Goal: Information Seeking & Learning: Learn about a topic

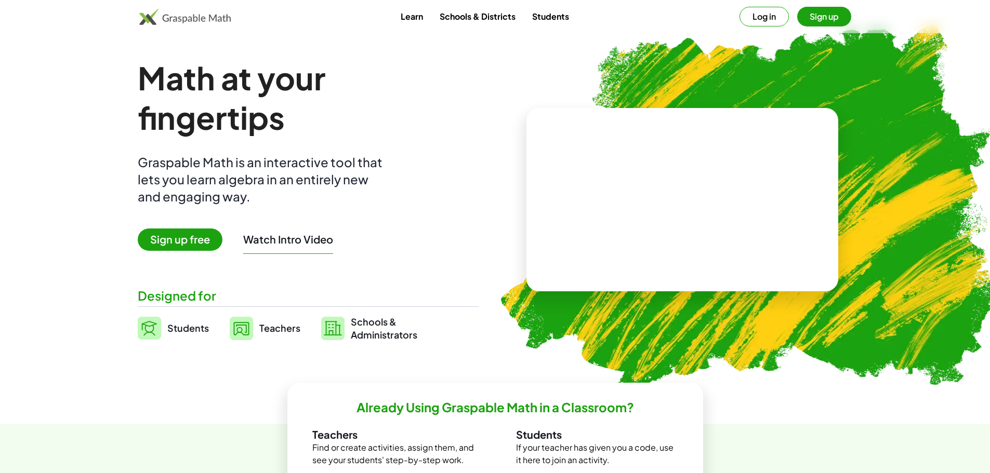
click at [765, 16] on button "Log in" at bounding box center [763, 17] width 49 height 20
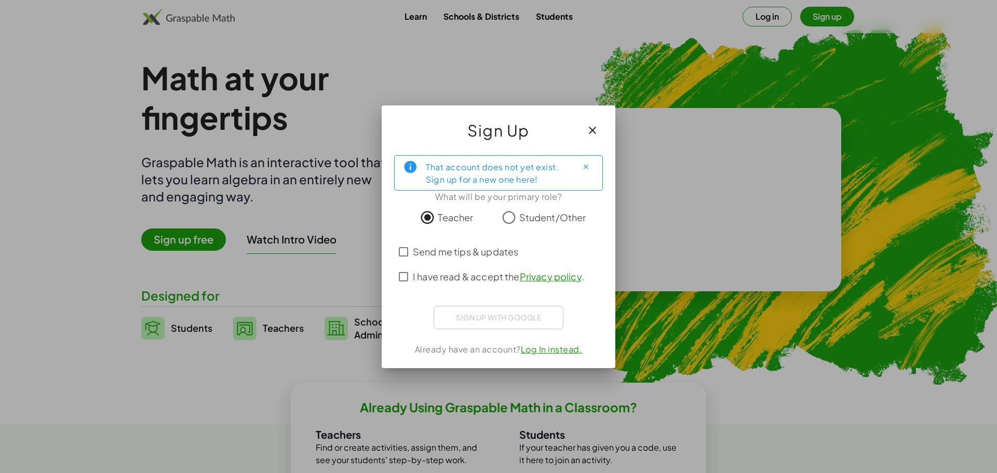
click at [431, 274] on span "I have read & accept the Privacy policy ." at bounding box center [498, 277] width 171 height 14
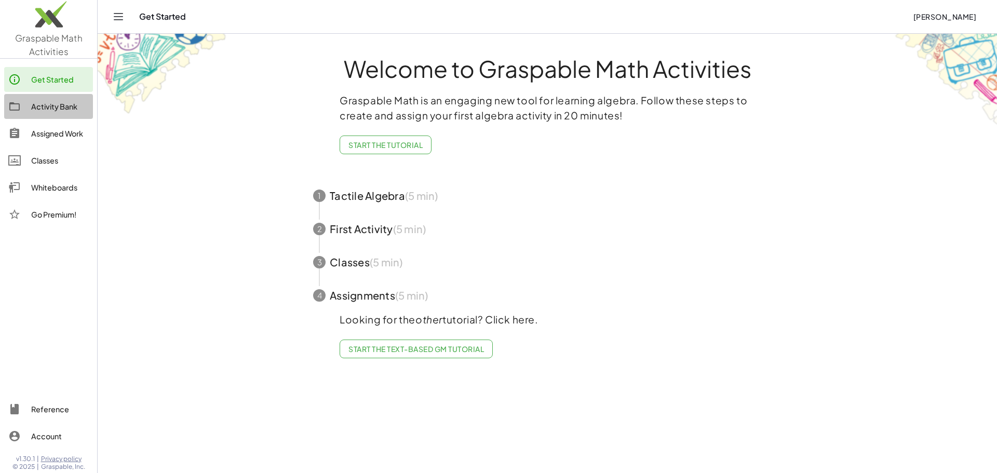
click at [49, 105] on div "Activity Bank" at bounding box center [60, 106] width 58 height 12
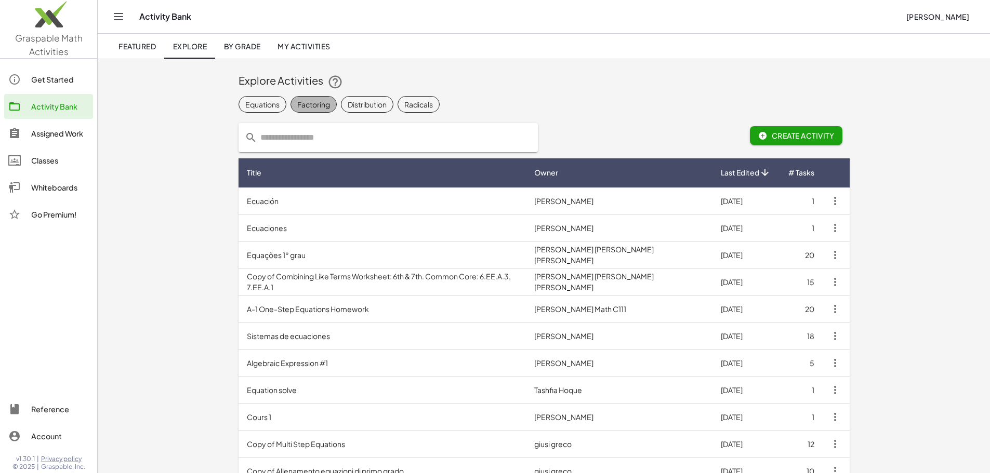
click at [297, 108] on div "Factoring" at bounding box center [313, 104] width 33 height 11
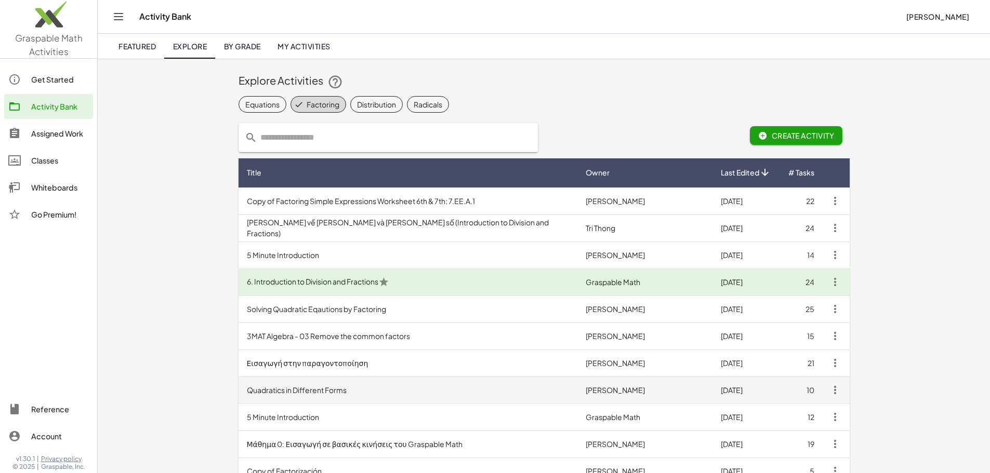
click at [238, 390] on td "Quadratics in Different Forms" at bounding box center [407, 390] width 339 height 27
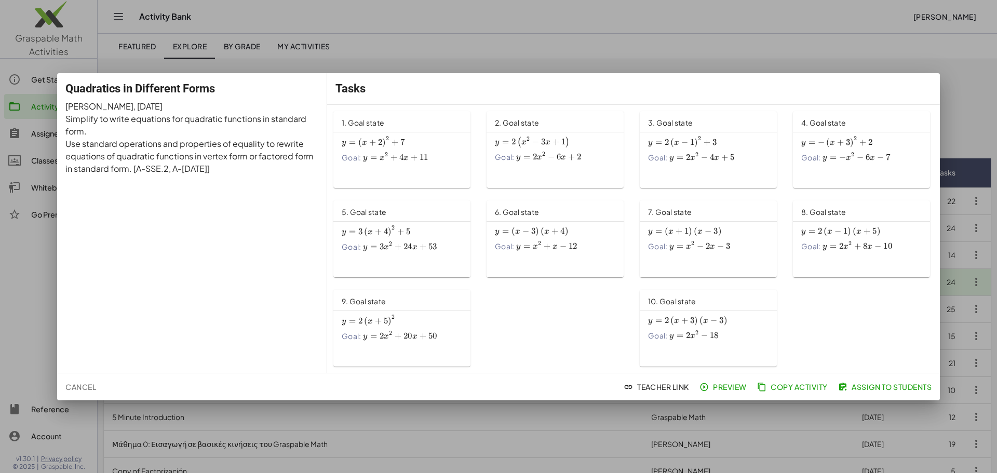
click at [422, 161] on span "11" at bounding box center [424, 157] width 9 height 10
click at [484, 22] on div at bounding box center [498, 236] width 997 height 473
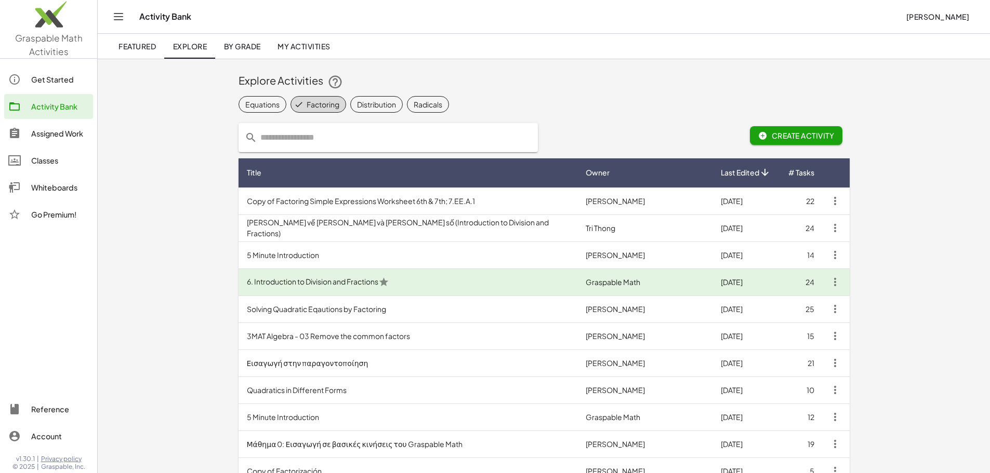
click at [257, 132] on input "text" at bounding box center [394, 137] width 274 height 29
type input "*********"
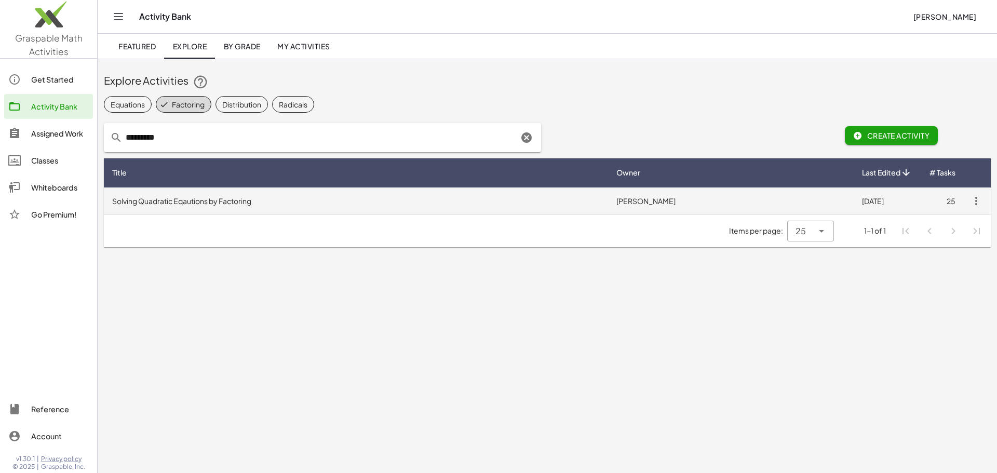
click at [274, 206] on td "Solving Quadratic Eqautions by Factoring" at bounding box center [356, 201] width 504 height 27
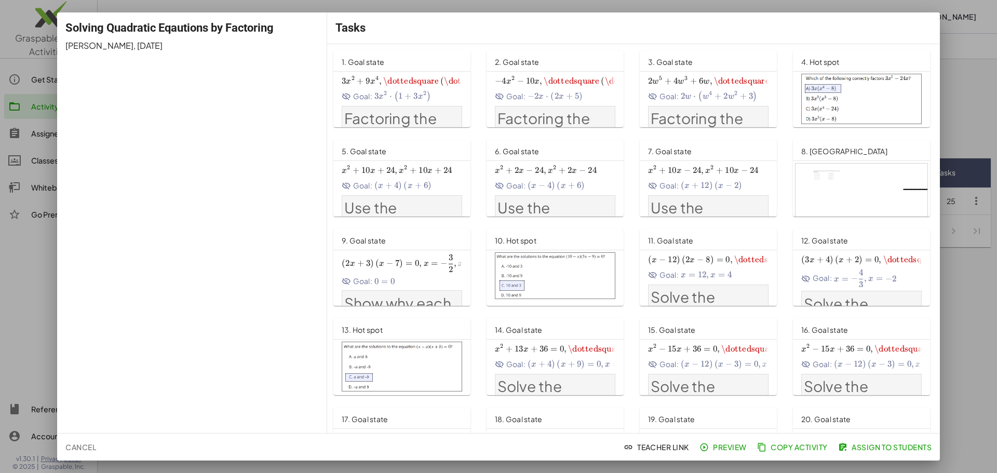
click at [404, 78] on span "\dottedsquare" at bounding box center [411, 81] width 56 height 10
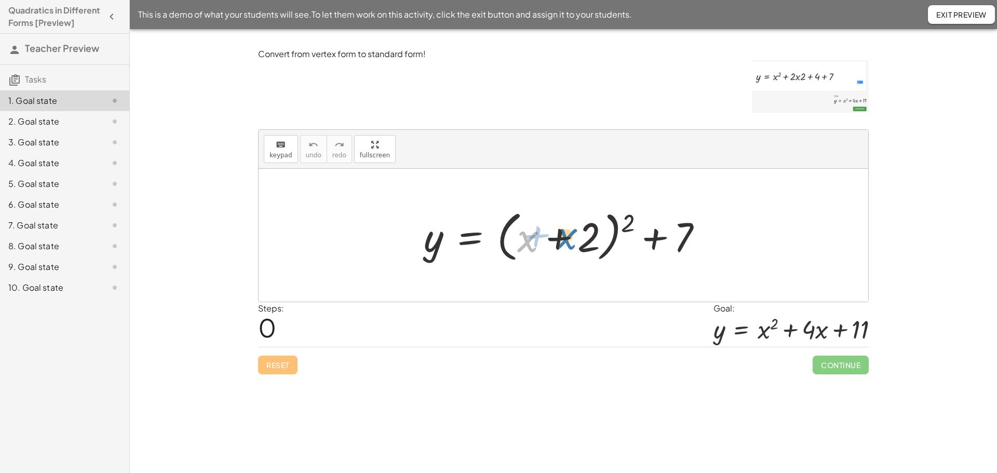
drag, startPoint x: 524, startPoint y: 222, endPoint x: 562, endPoint y: 221, distance: 37.4
click at [562, 221] on div at bounding box center [568, 236] width 298 height 60
drag, startPoint x: 636, startPoint y: 219, endPoint x: 620, endPoint y: 215, distance: 17.1
click at [620, 215] on div at bounding box center [568, 236] width 298 height 60
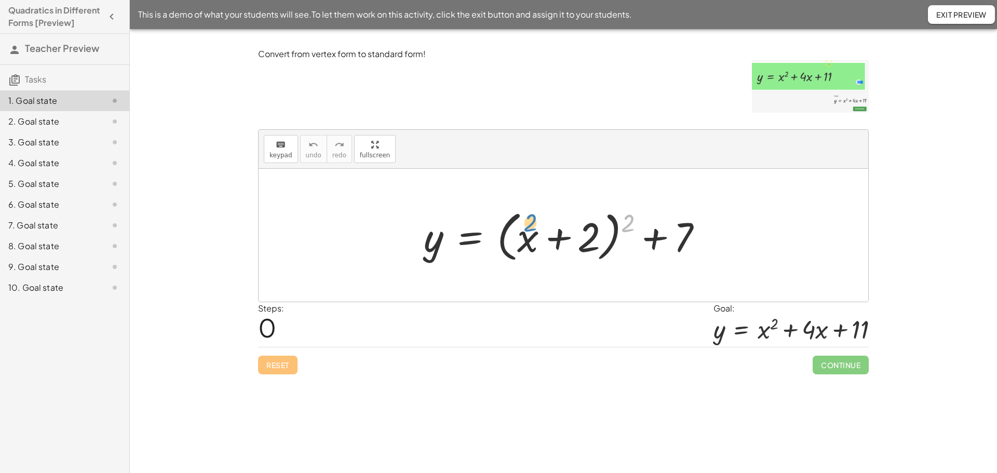
drag, startPoint x: 627, startPoint y: 229, endPoint x: 535, endPoint y: 239, distance: 92.0
click at [535, 239] on div at bounding box center [568, 236] width 298 height 60
drag, startPoint x: 525, startPoint y: 243, endPoint x: 514, endPoint y: 230, distance: 17.3
click at [514, 230] on div at bounding box center [568, 236] width 298 height 60
drag, startPoint x: 518, startPoint y: 217, endPoint x: 491, endPoint y: 219, distance: 27.1
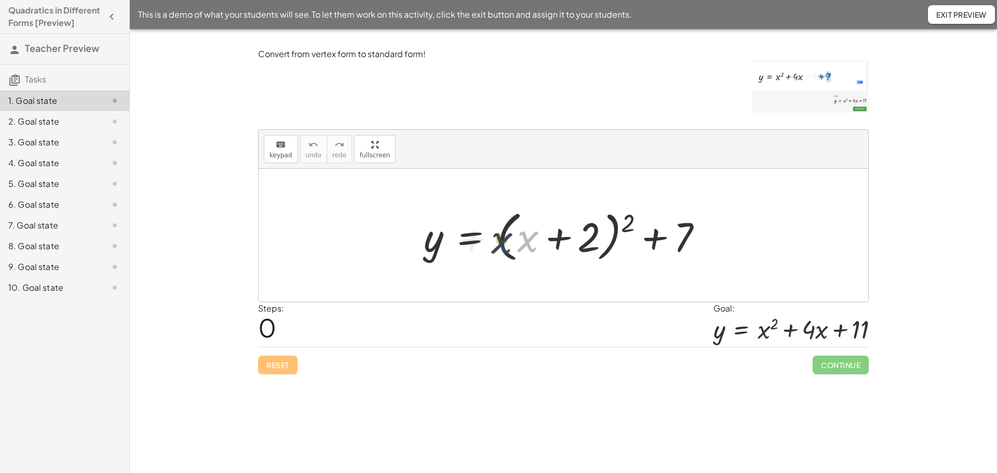
click at [491, 219] on div at bounding box center [568, 236] width 298 height 60
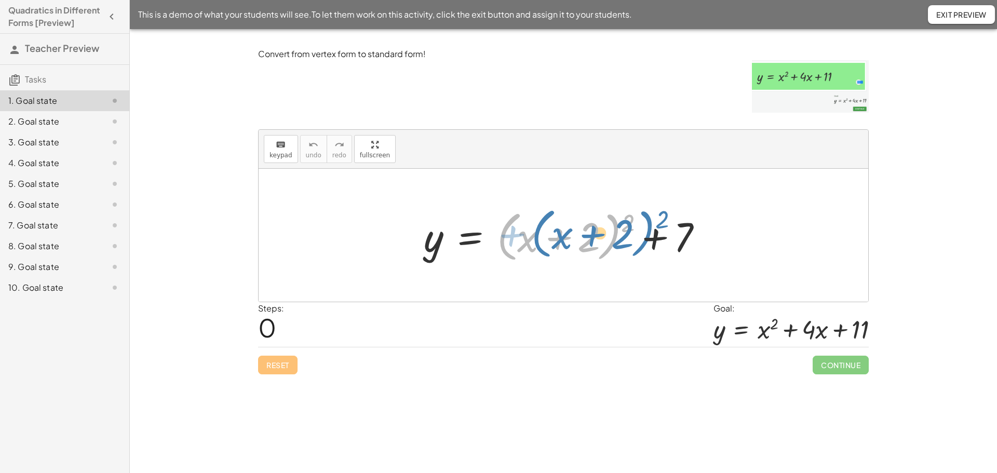
drag, startPoint x: 511, startPoint y: 219, endPoint x: 546, endPoint y: 216, distance: 35.5
click at [546, 216] on div at bounding box center [568, 236] width 298 height 60
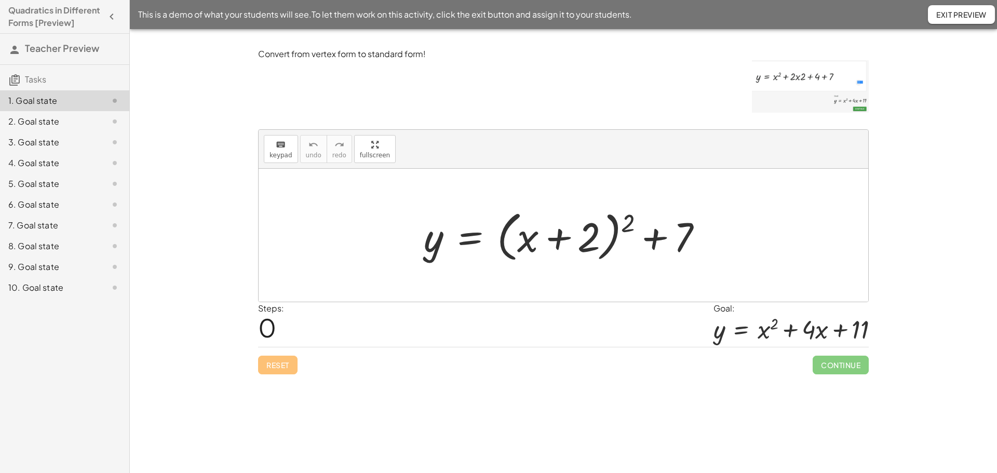
click at [604, 241] on div at bounding box center [568, 236] width 298 height 60
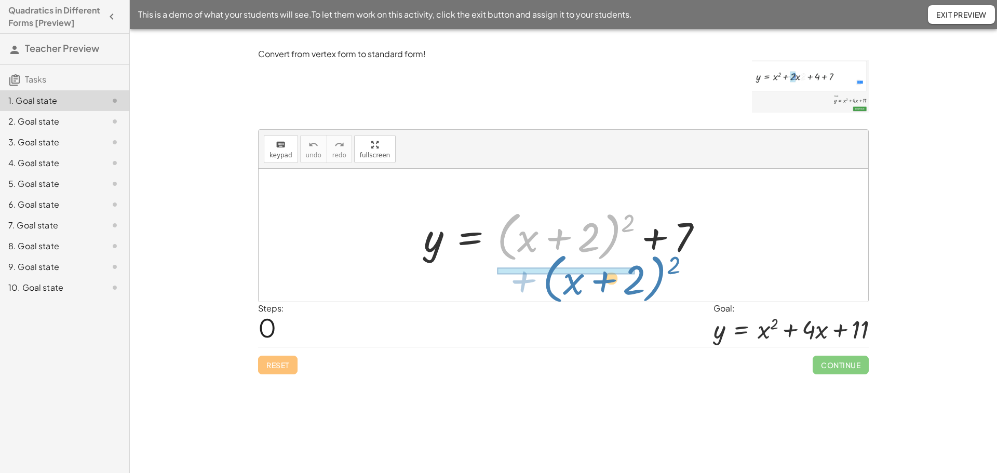
drag, startPoint x: 614, startPoint y: 241, endPoint x: 648, endPoint y: 279, distance: 51.1
click at [648, 279] on div "+ ( + x + 2 ) 2 y = + ( + x + 2 ) 2 + 7" at bounding box center [564, 235] width 610 height 133
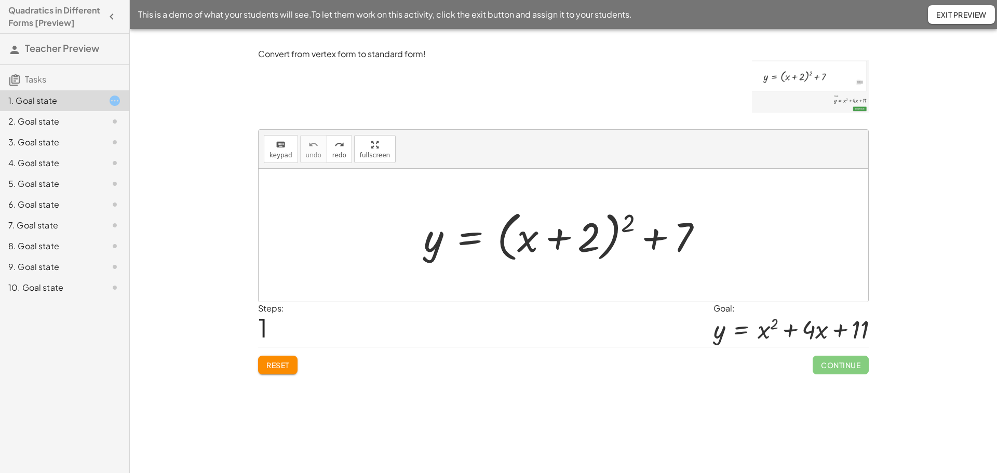
click at [613, 235] on div at bounding box center [568, 236] width 298 height 60
click at [619, 238] on div at bounding box center [568, 236] width 298 height 60
drag, startPoint x: 627, startPoint y: 224, endPoint x: 618, endPoint y: 237, distance: 15.0
click at [618, 237] on div at bounding box center [568, 236] width 298 height 60
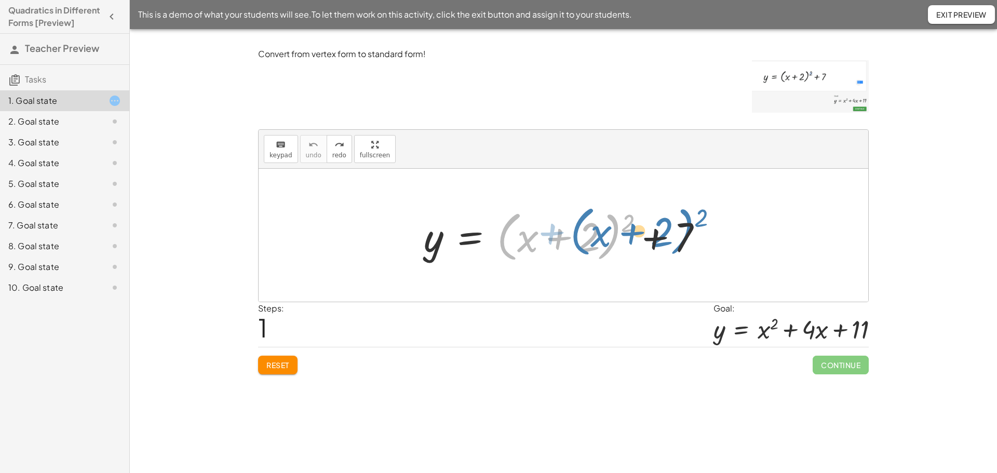
drag, startPoint x: 619, startPoint y: 226, endPoint x: 692, endPoint y: 221, distance: 73.4
click at [692, 221] on div at bounding box center [568, 236] width 298 height 60
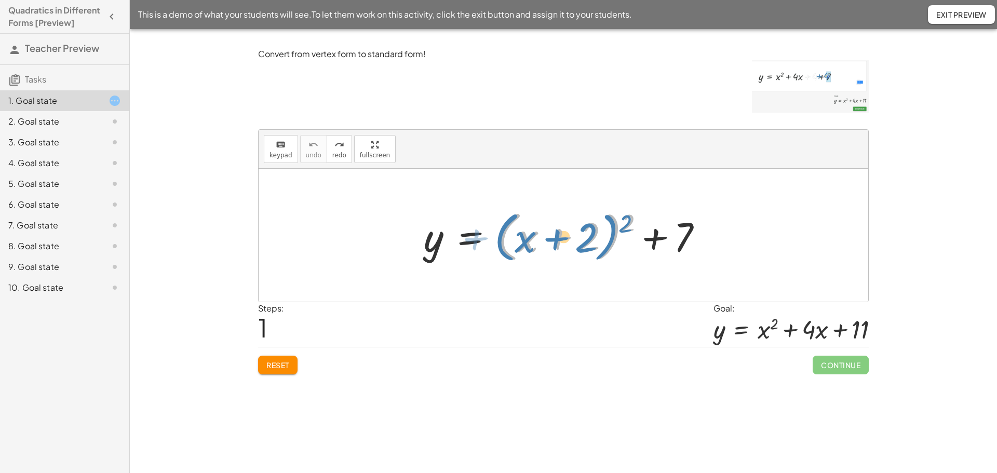
click at [620, 222] on div at bounding box center [568, 236] width 298 height 60
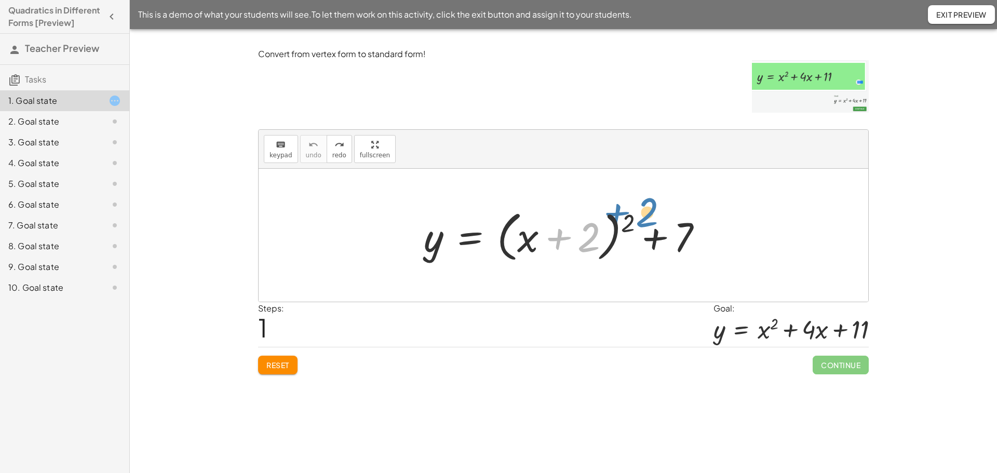
drag, startPoint x: 565, startPoint y: 237, endPoint x: 625, endPoint y: 211, distance: 65.6
click at [625, 211] on div at bounding box center [568, 236] width 298 height 60
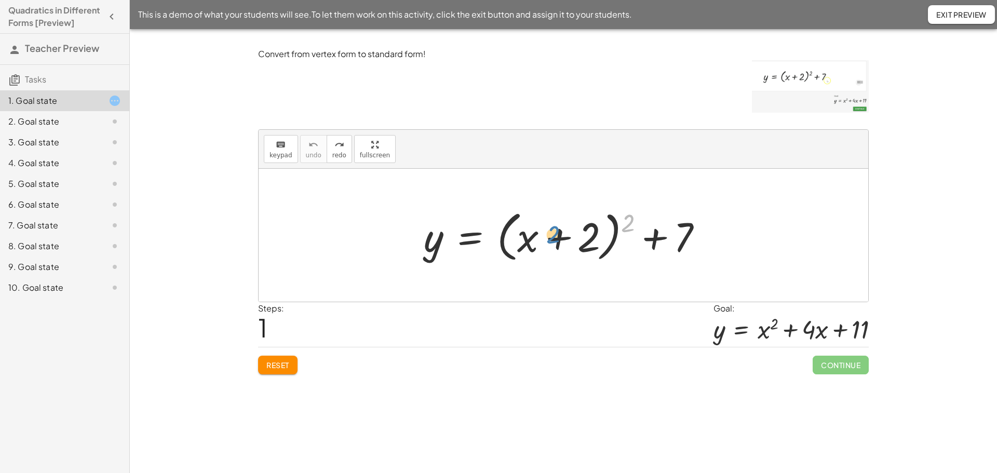
drag, startPoint x: 627, startPoint y: 223, endPoint x: 550, endPoint y: 237, distance: 78.1
click at [550, 237] on div at bounding box center [568, 236] width 298 height 60
drag, startPoint x: 627, startPoint y: 224, endPoint x: 723, endPoint y: 208, distance: 97.4
drag, startPoint x: 625, startPoint y: 222, endPoint x: 809, endPoint y: 194, distance: 186.5
click at [801, 71] on img at bounding box center [810, 86] width 117 height 52
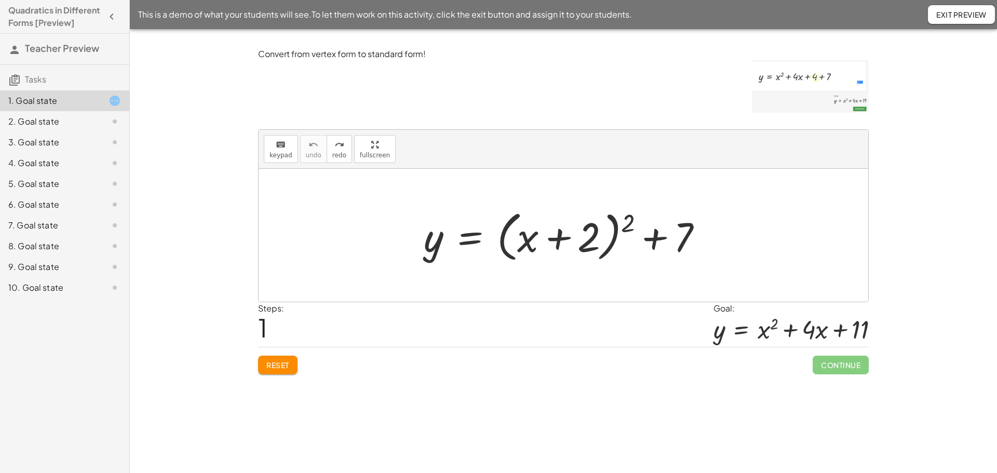
click at [620, 221] on div at bounding box center [568, 236] width 298 height 60
drag, startPoint x: 628, startPoint y: 226, endPoint x: 628, endPoint y: 219, distance: 7.3
click at [628, 219] on div at bounding box center [568, 236] width 298 height 60
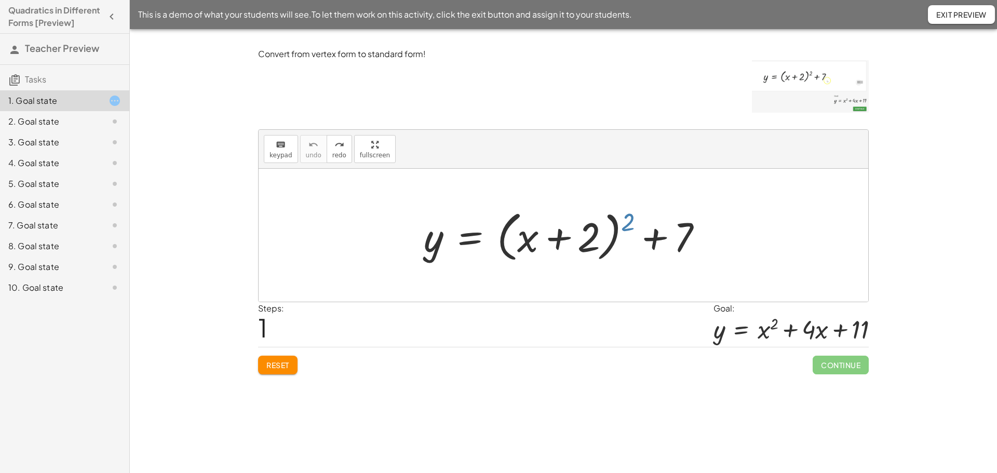
click at [628, 219] on div at bounding box center [568, 236] width 298 height 60
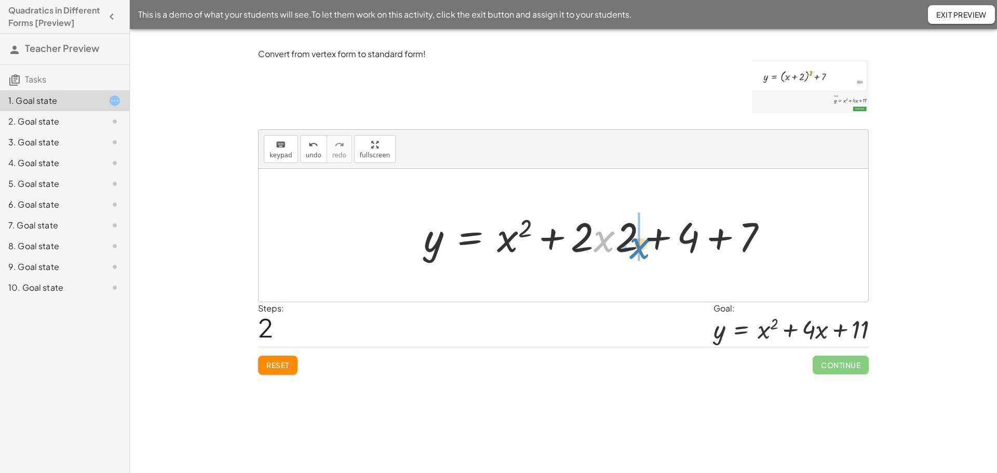
drag, startPoint x: 603, startPoint y: 236, endPoint x: 636, endPoint y: 243, distance: 33.4
click at [636, 243] on div at bounding box center [600, 236] width 363 height 54
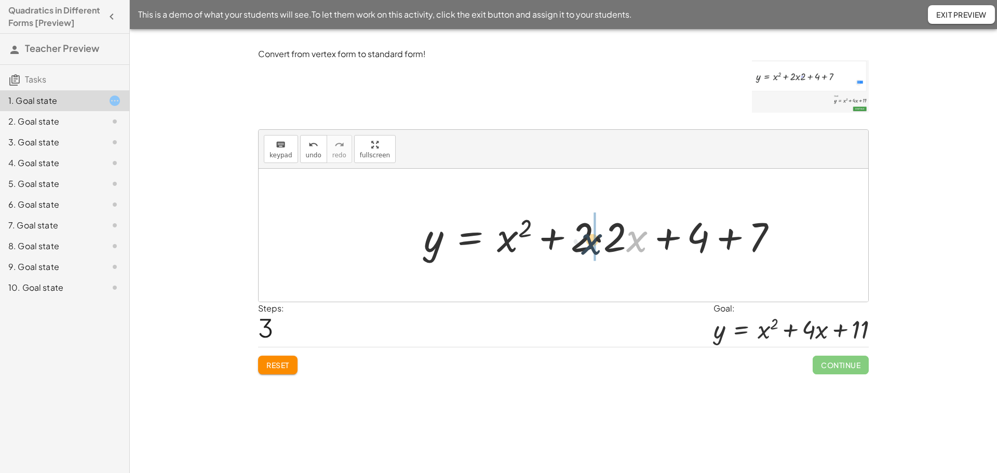
drag, startPoint x: 635, startPoint y: 243, endPoint x: 585, endPoint y: 246, distance: 49.9
click at [585, 246] on div at bounding box center [605, 236] width 372 height 54
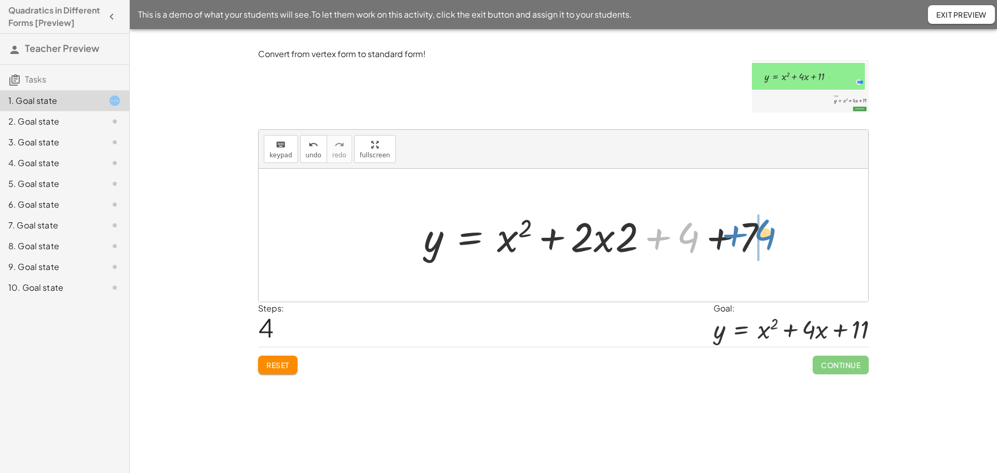
drag, startPoint x: 690, startPoint y: 240, endPoint x: 767, endPoint y: 237, distance: 76.9
click at [767, 237] on div at bounding box center [600, 236] width 363 height 54
drag, startPoint x: 683, startPoint y: 242, endPoint x: 727, endPoint y: 238, distance: 44.3
click at [727, 238] on div at bounding box center [600, 236] width 363 height 54
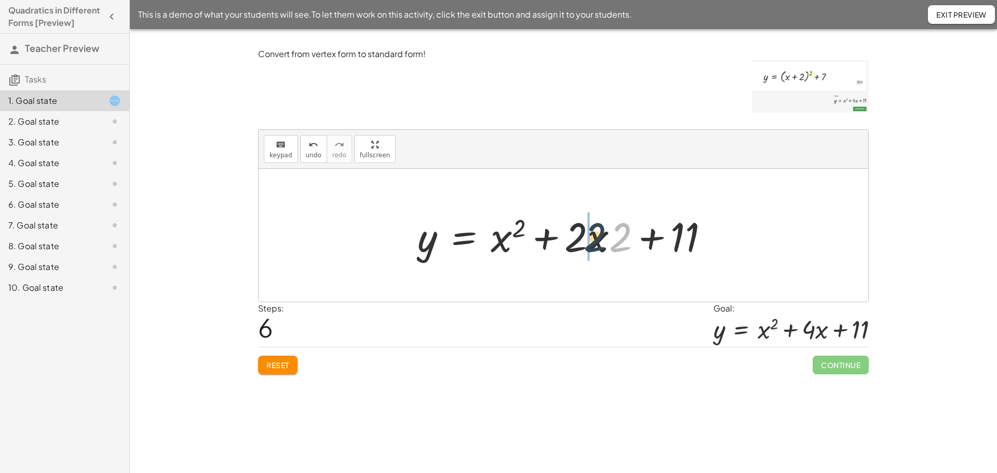
drag, startPoint x: 613, startPoint y: 243, endPoint x: 587, endPoint y: 243, distance: 26.5
click at [587, 243] on div at bounding box center [567, 236] width 311 height 54
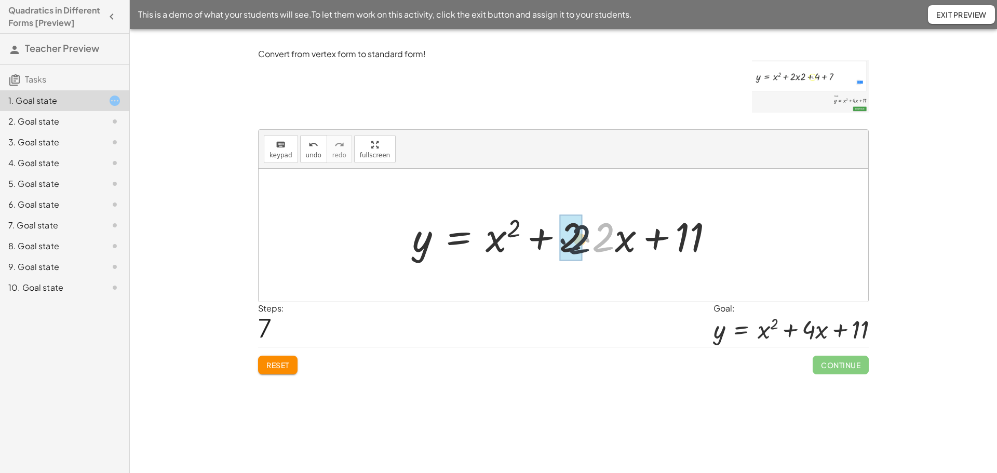
drag, startPoint x: 604, startPoint y: 243, endPoint x: 585, endPoint y: 244, distance: 18.8
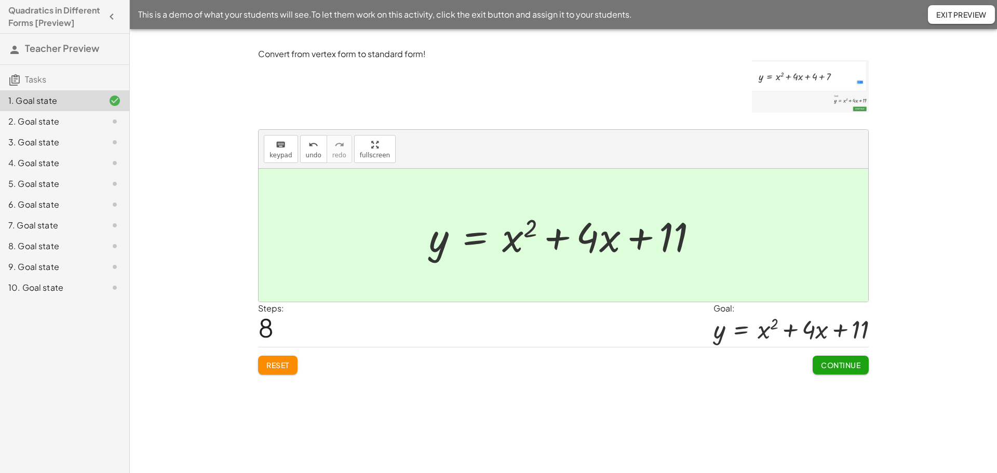
click at [829, 366] on span "Continue" at bounding box center [840, 365] width 39 height 9
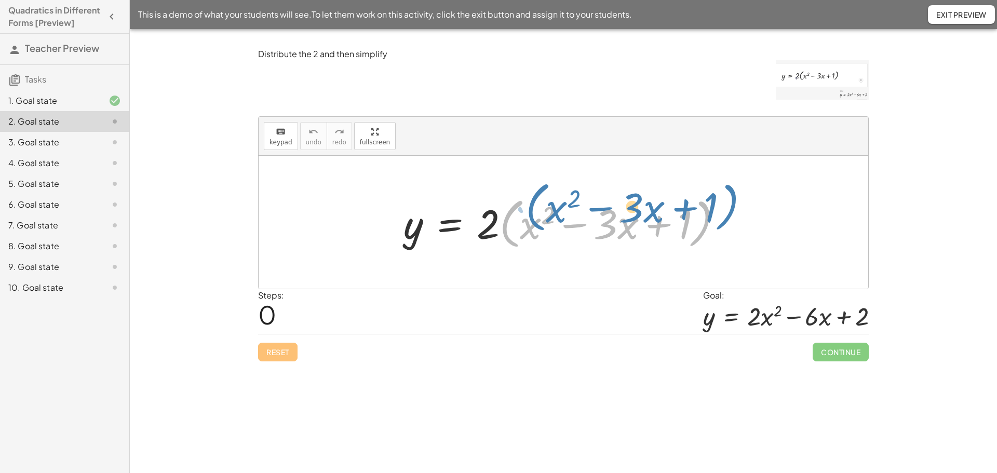
click at [523, 220] on div at bounding box center [567, 223] width 338 height 60
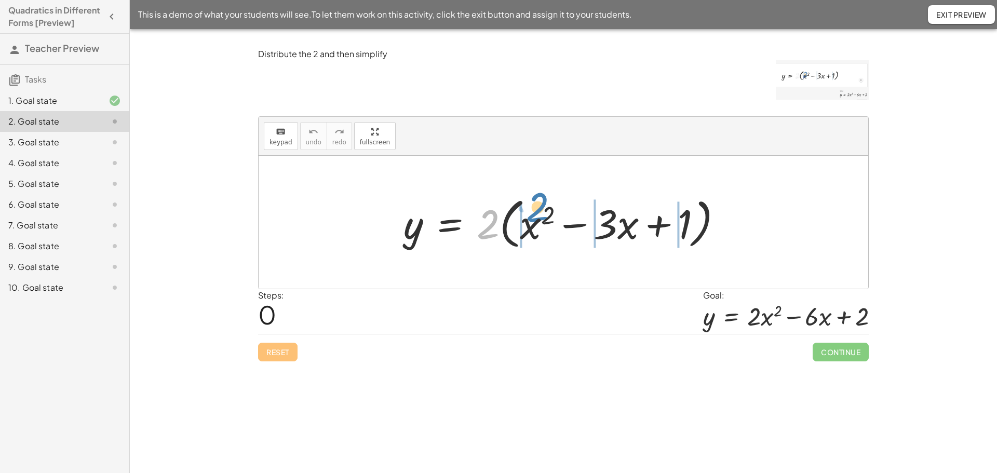
drag, startPoint x: 484, startPoint y: 228, endPoint x: 533, endPoint y: 211, distance: 51.8
click at [533, 211] on div at bounding box center [567, 223] width 338 height 60
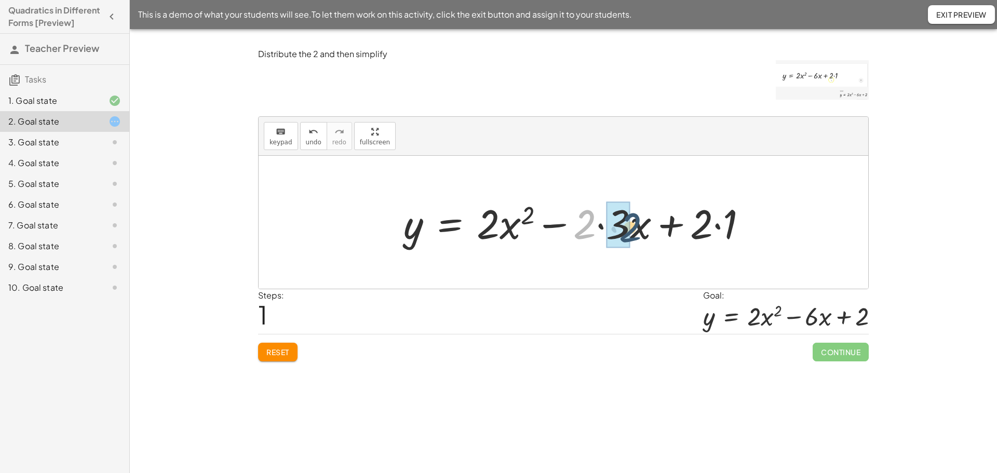
drag, startPoint x: 587, startPoint y: 227, endPoint x: 633, endPoint y: 230, distance: 45.8
click at [633, 230] on div at bounding box center [579, 223] width 362 height 54
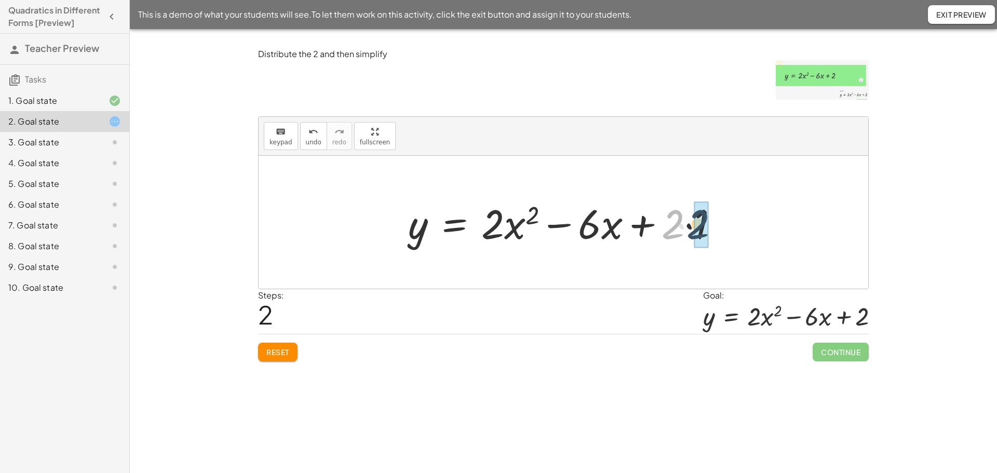
drag, startPoint x: 673, startPoint y: 229, endPoint x: 698, endPoint y: 229, distance: 25.5
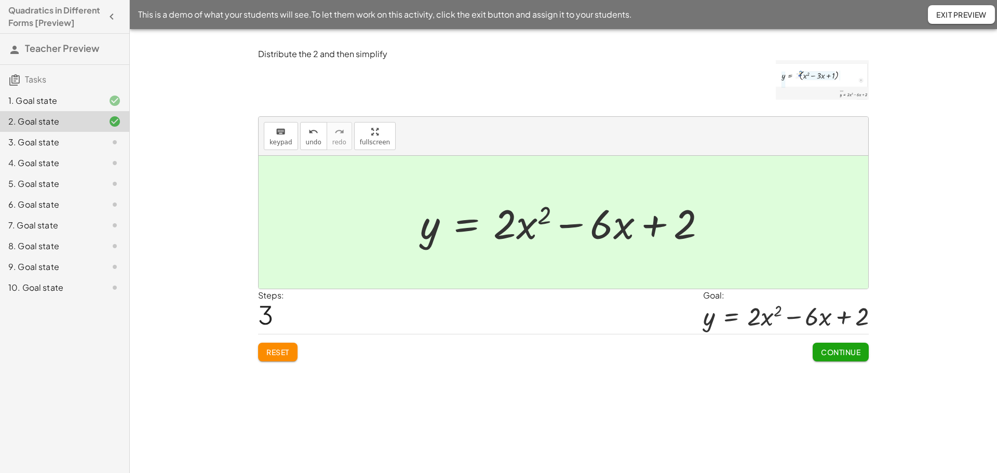
click at [848, 354] on span "Continue" at bounding box center [840, 352] width 39 height 9
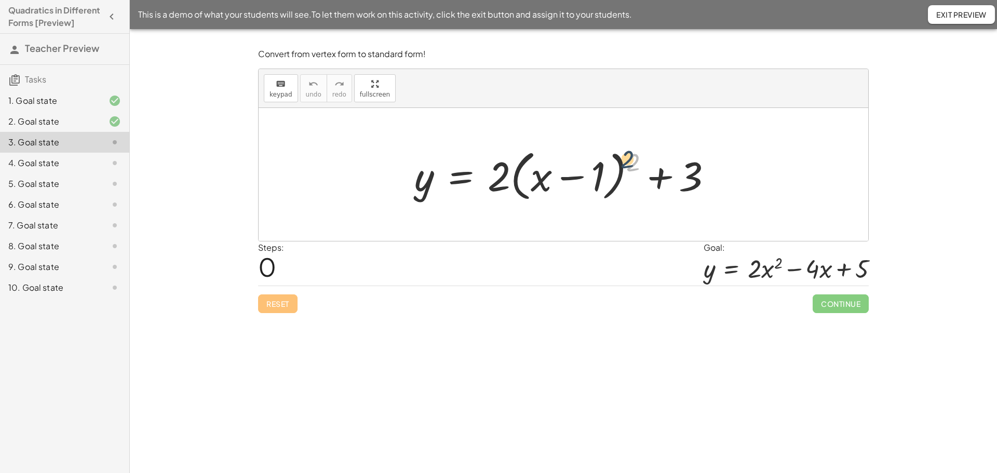
drag, startPoint x: 631, startPoint y: 168, endPoint x: 625, endPoint y: 165, distance: 6.5
click at [625, 165] on div at bounding box center [567, 175] width 317 height 60
drag, startPoint x: 638, startPoint y: 164, endPoint x: 610, endPoint y: 171, distance: 28.3
click at [610, 171] on div at bounding box center [567, 175] width 317 height 60
click at [631, 166] on div at bounding box center [567, 175] width 317 height 60
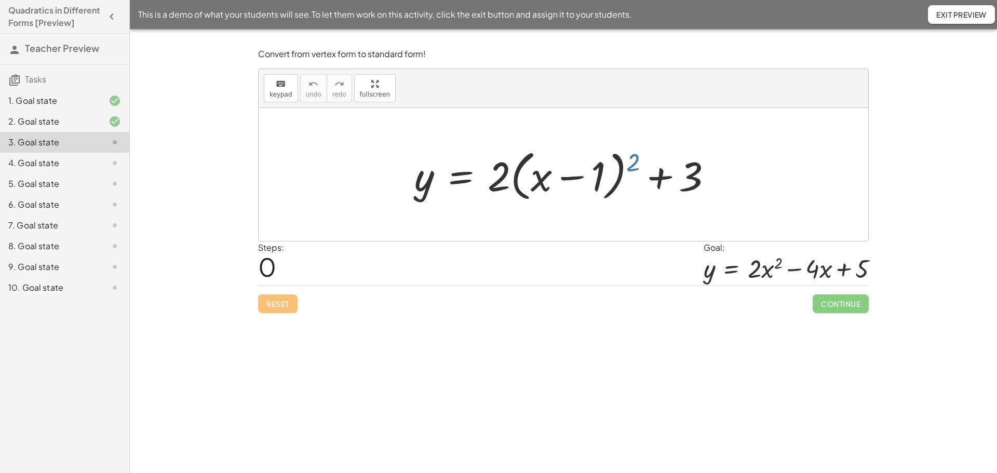
click at [628, 166] on div at bounding box center [567, 175] width 317 height 60
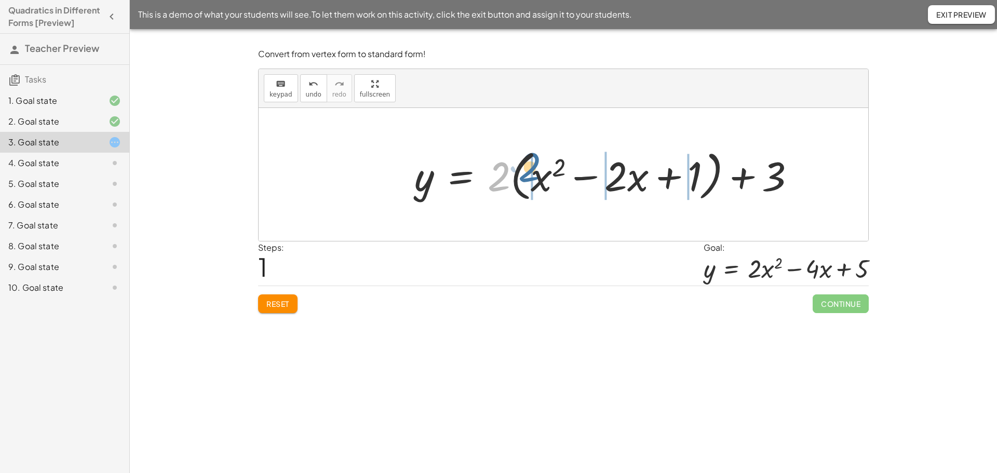
drag, startPoint x: 502, startPoint y: 180, endPoint x: 530, endPoint y: 171, distance: 29.9
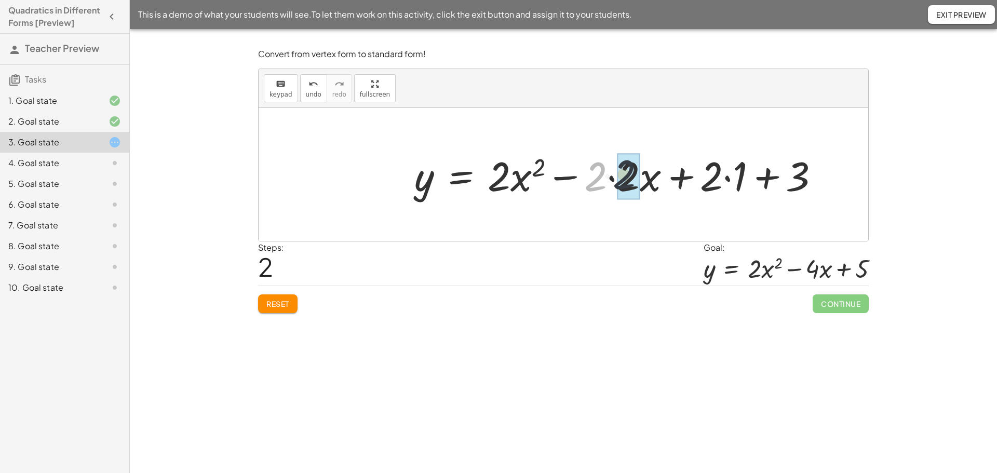
drag, startPoint x: 602, startPoint y: 170, endPoint x: 623, endPoint y: 169, distance: 21.8
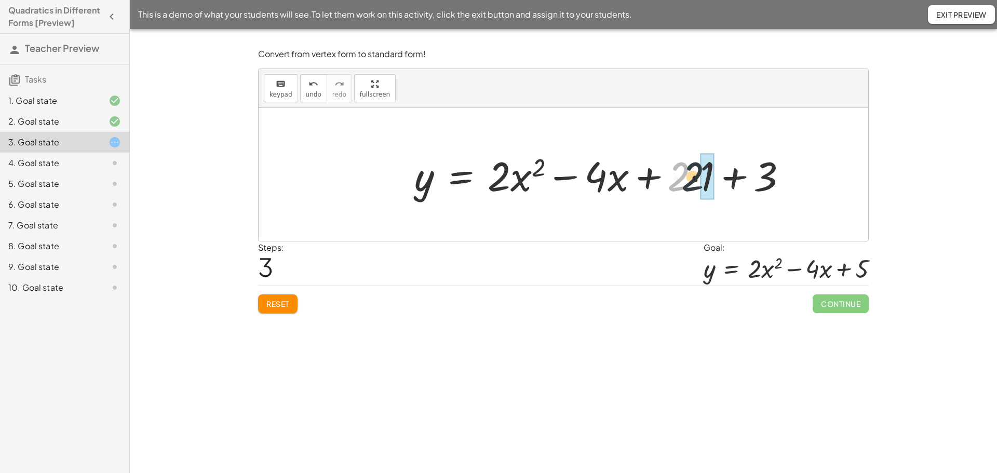
drag, startPoint x: 684, startPoint y: 169, endPoint x: 699, endPoint y: 169, distance: 14.5
click at [699, 169] on div at bounding box center [604, 175] width 391 height 54
drag, startPoint x: 679, startPoint y: 176, endPoint x: 725, endPoint y: 176, distance: 46.2
click at [725, 176] on div at bounding box center [592, 175] width 367 height 54
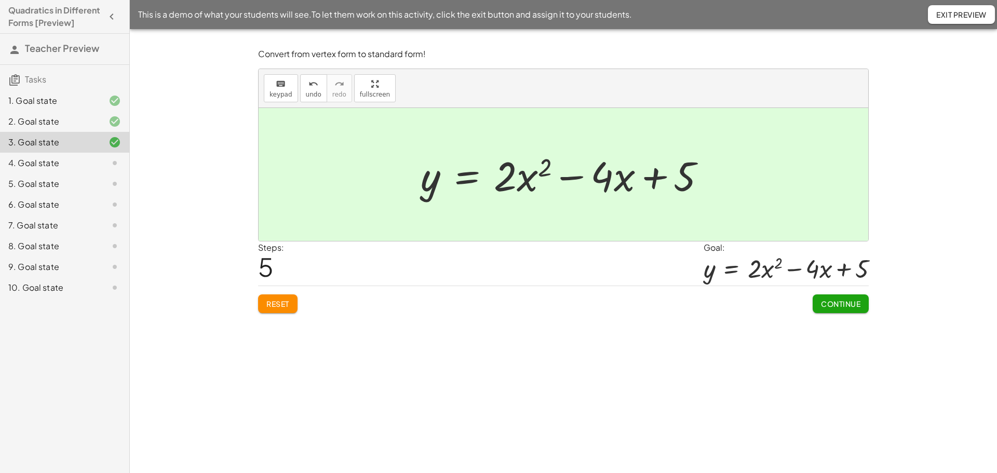
click at [850, 309] on span "Continue" at bounding box center [840, 303] width 39 height 9
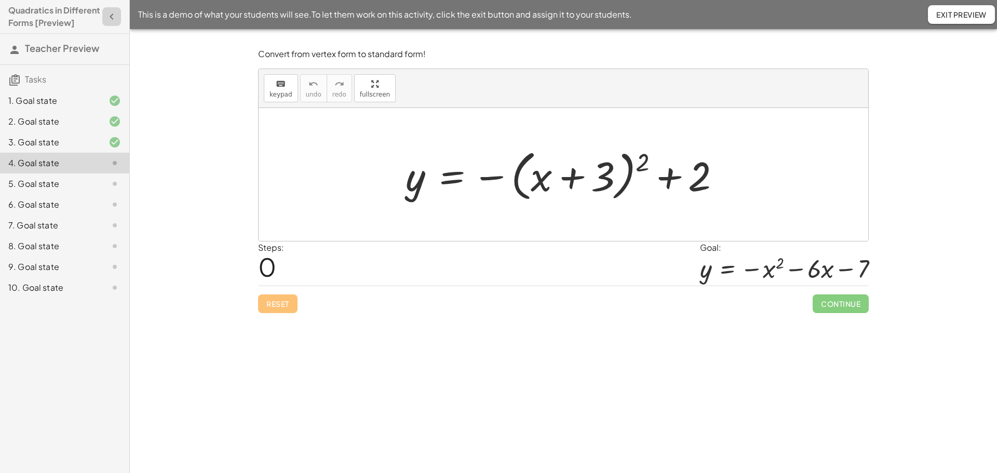
click at [115, 17] on icon "button" at bounding box center [111, 16] width 12 height 12
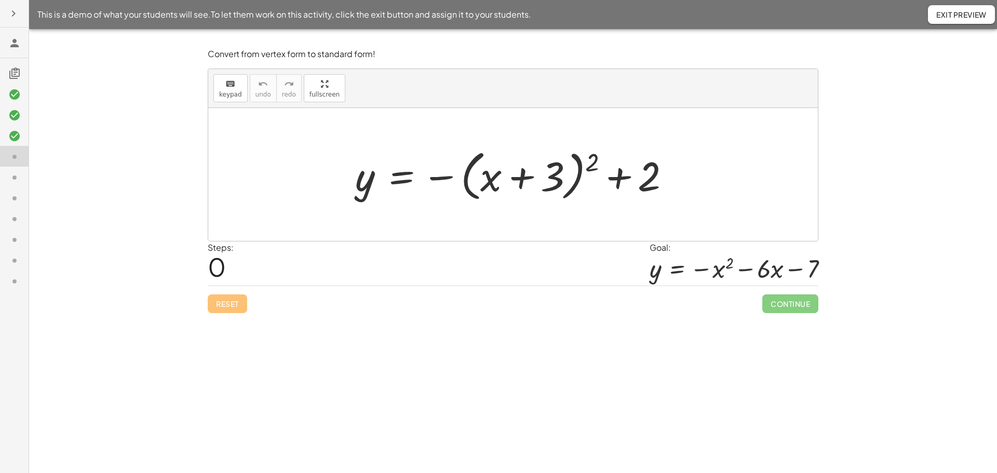
click at [12, 20] on button "button" at bounding box center [13, 13] width 19 height 19
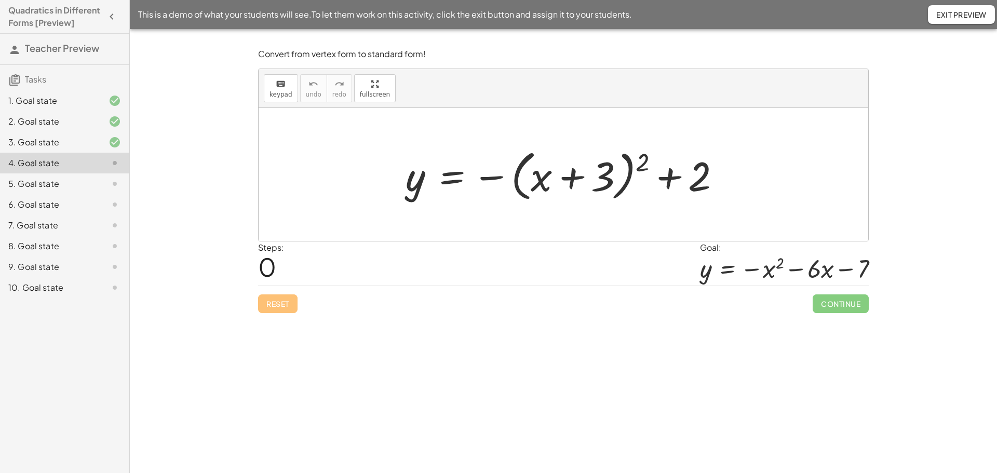
click at [959, 12] on span "Exit Preview" at bounding box center [962, 14] width 50 height 9
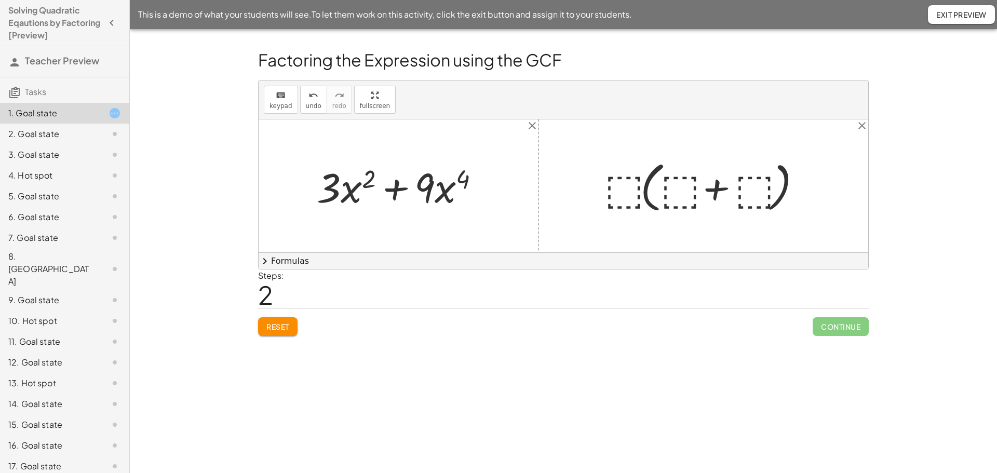
click at [313, 184] on div at bounding box center [402, 186] width 181 height 54
click at [306, 101] on div "undo" at bounding box center [314, 95] width 16 height 12
drag, startPoint x: 367, startPoint y: 201, endPoint x: 532, endPoint y: 154, distance: 171.0
click at [532, 154] on div at bounding box center [564, 185] width 610 height 133
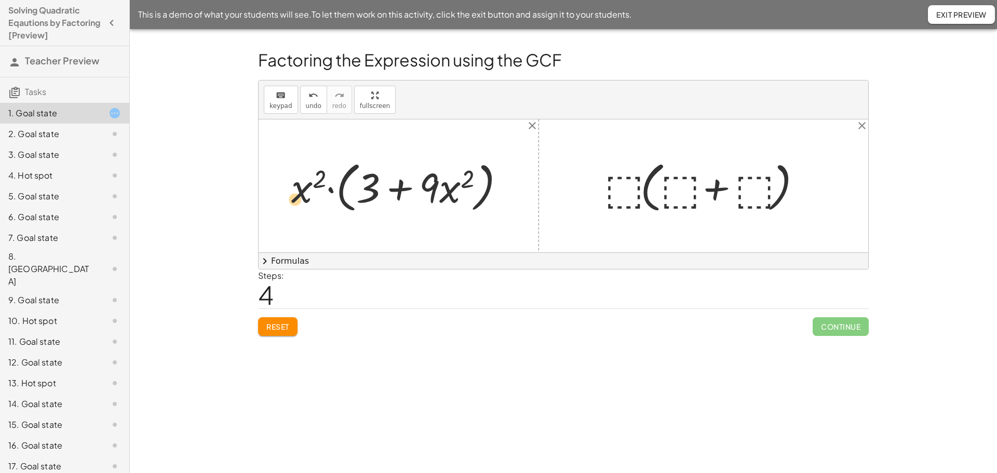
drag, startPoint x: 433, startPoint y: 182, endPoint x: 299, endPoint y: 194, distance: 134.6
click at [299, 194] on div at bounding box center [402, 186] width 232 height 60
drag, startPoint x: 428, startPoint y: 184, endPoint x: 398, endPoint y: 172, distance: 32.2
click at [398, 172] on div at bounding box center [402, 186] width 232 height 60
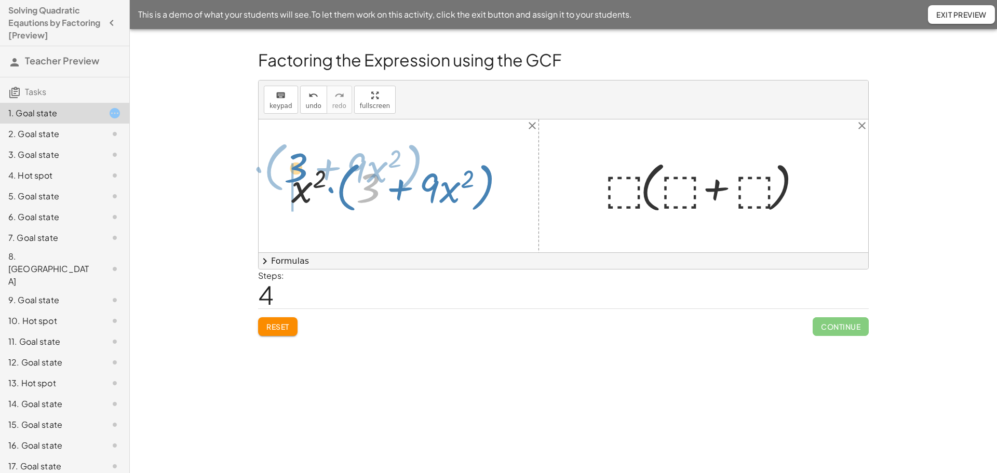
drag, startPoint x: 375, startPoint y: 189, endPoint x: 303, endPoint y: 169, distance: 74.9
click at [303, 169] on div at bounding box center [402, 186] width 232 height 60
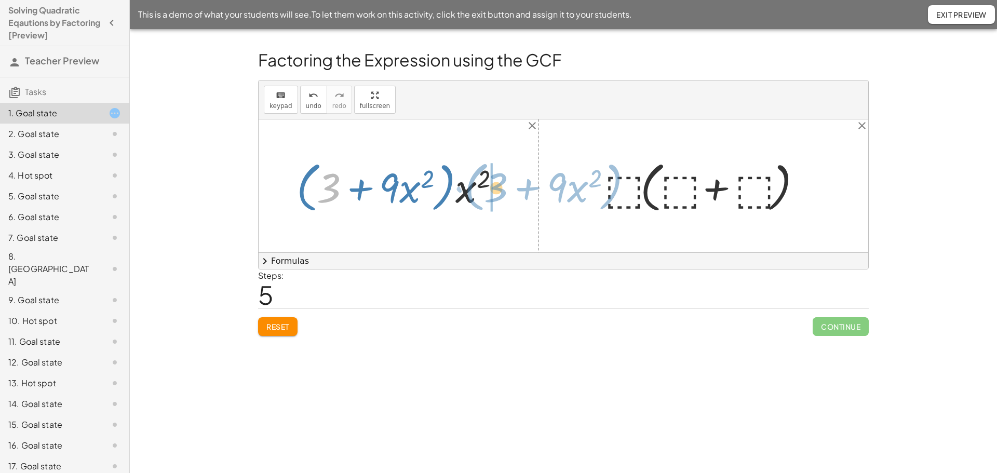
drag, startPoint x: 332, startPoint y: 193, endPoint x: 500, endPoint y: 192, distance: 167.8
click at [500, 192] on div at bounding box center [402, 186] width 222 height 60
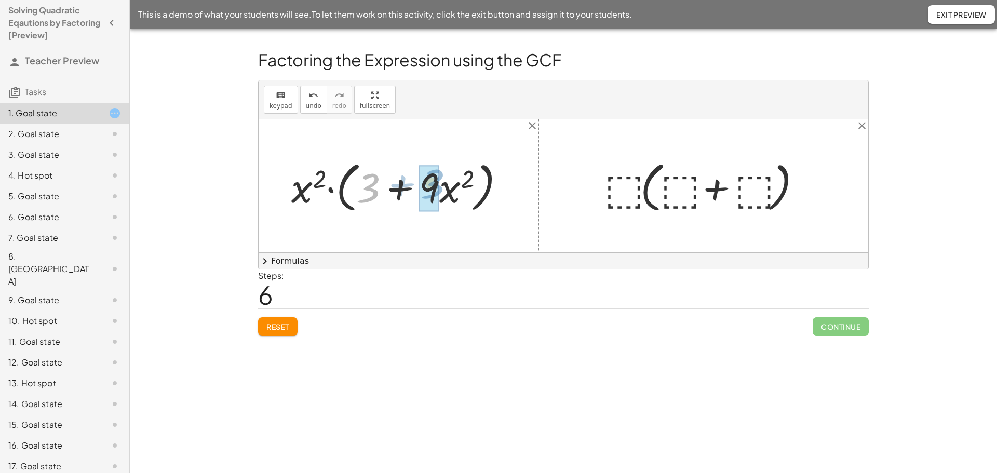
drag, startPoint x: 366, startPoint y: 193, endPoint x: 432, endPoint y: 190, distance: 65.6
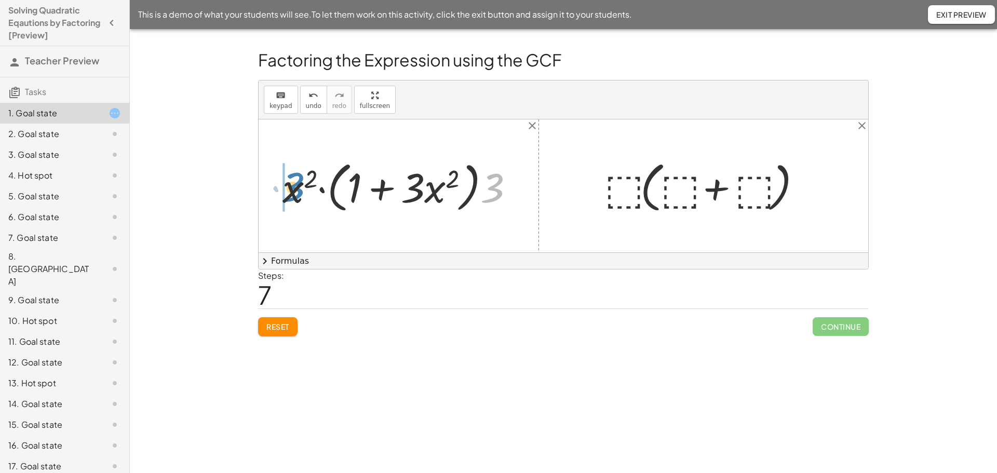
drag, startPoint x: 499, startPoint y: 190, endPoint x: 300, endPoint y: 189, distance: 199.0
click at [300, 189] on div at bounding box center [402, 186] width 250 height 60
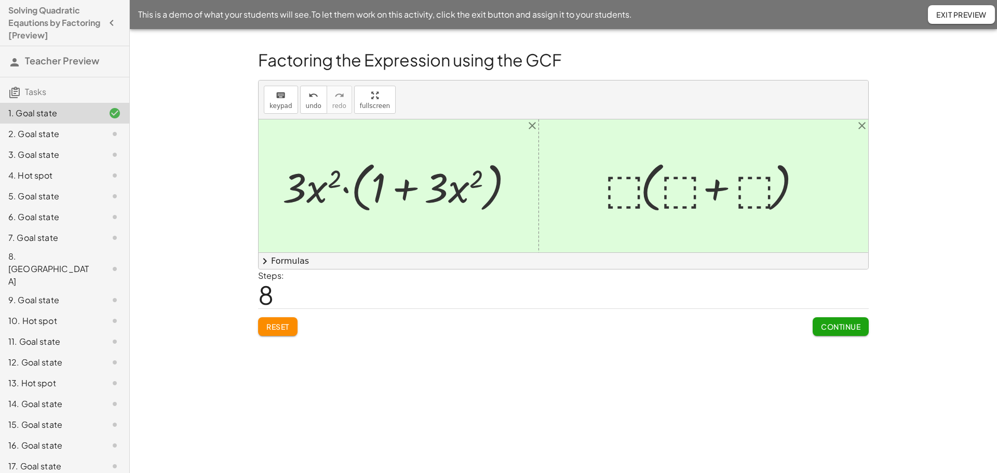
click at [854, 327] on span "Continue" at bounding box center [840, 326] width 39 height 9
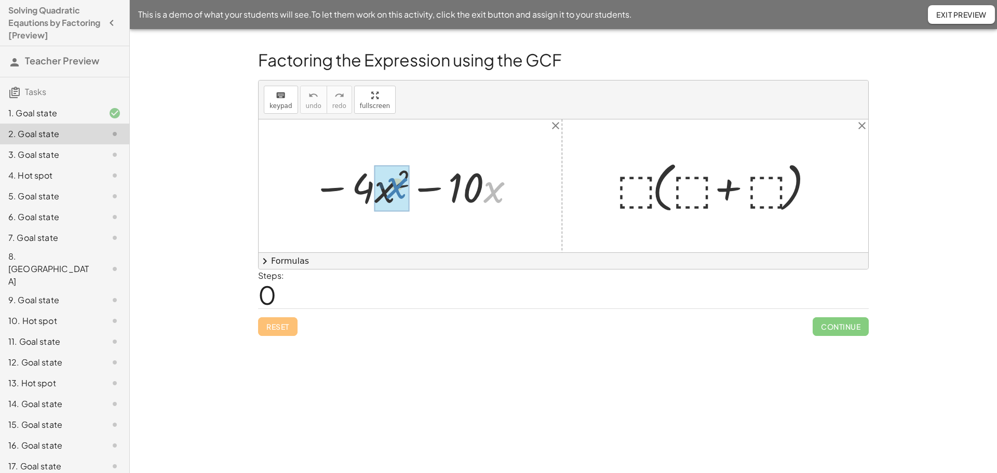
drag, startPoint x: 488, startPoint y: 196, endPoint x: 390, endPoint y: 195, distance: 97.7
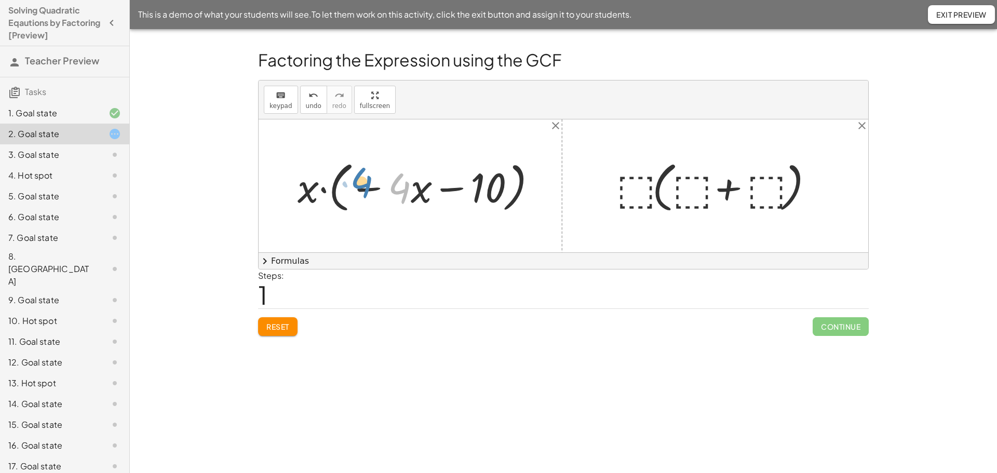
drag, startPoint x: 399, startPoint y: 191, endPoint x: 390, endPoint y: 197, distance: 11.7
click at [398, 202] on div at bounding box center [421, 186] width 258 height 60
drag, startPoint x: 375, startPoint y: 188, endPoint x: 300, endPoint y: 187, distance: 74.8
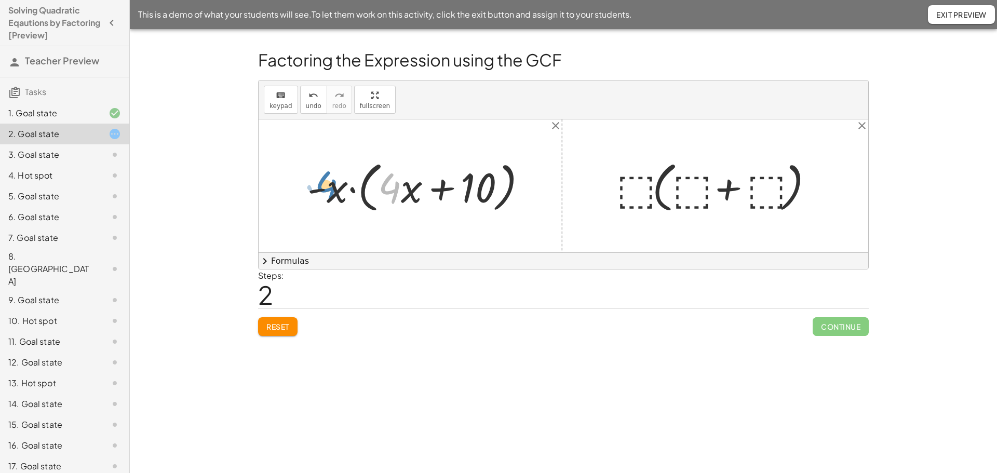
drag, startPoint x: 390, startPoint y: 197, endPoint x: 326, endPoint y: 195, distance: 64.4
click at [326, 195] on div at bounding box center [421, 186] width 238 height 60
drag, startPoint x: 388, startPoint y: 193, endPoint x: 318, endPoint y: 191, distance: 70.2
click at [318, 191] on div at bounding box center [421, 186] width 238 height 60
drag, startPoint x: 484, startPoint y: 198, endPoint x: 408, endPoint y: 205, distance: 75.6
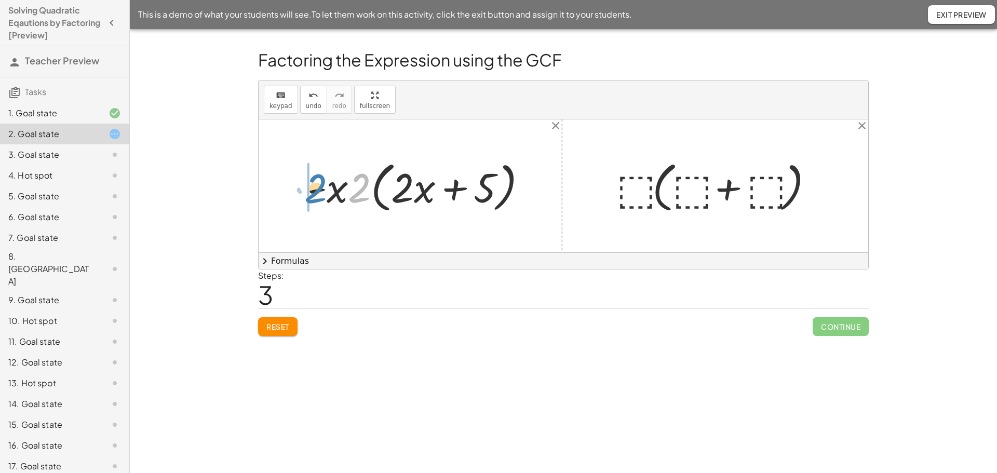
drag, startPoint x: 363, startPoint y: 191, endPoint x: 324, endPoint y: 193, distance: 39.0
click at [324, 193] on div at bounding box center [421, 186] width 238 height 60
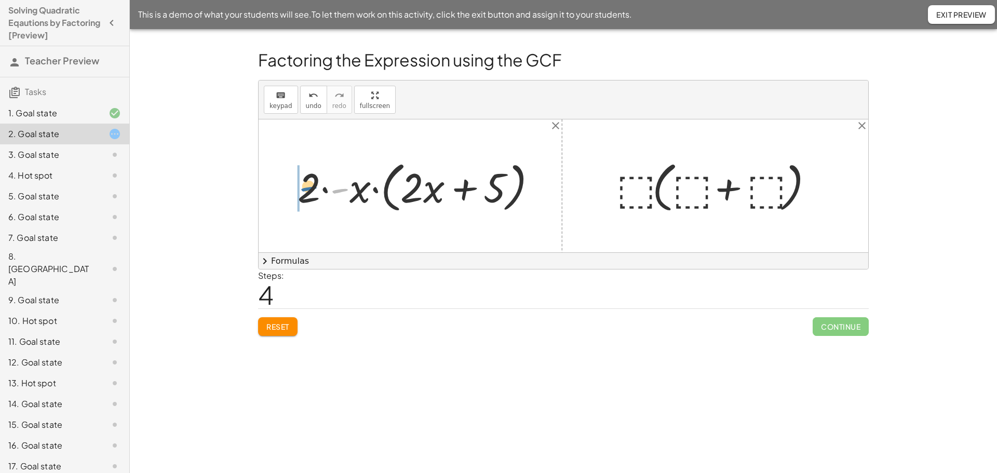
drag, startPoint x: 338, startPoint y: 193, endPoint x: 306, endPoint y: 191, distance: 31.8
click at [306, 191] on div at bounding box center [421, 186] width 258 height 60
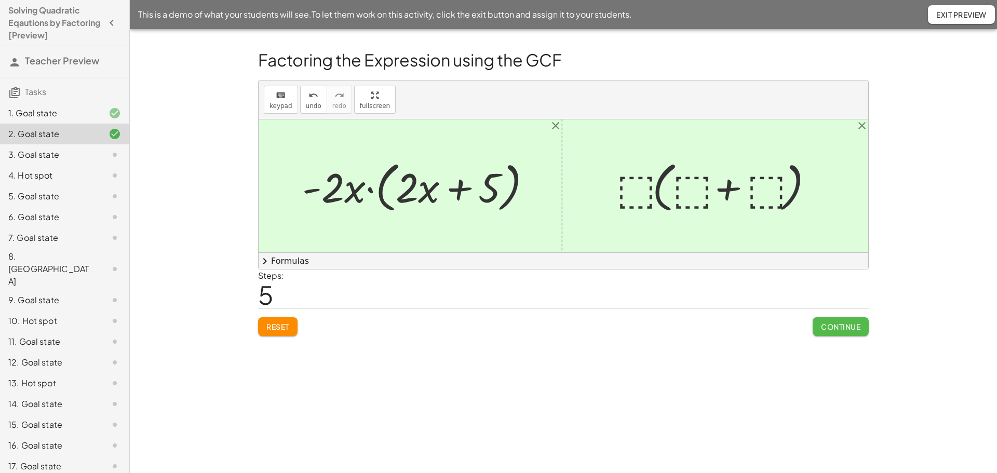
click at [847, 329] on span "Continue" at bounding box center [840, 326] width 39 height 9
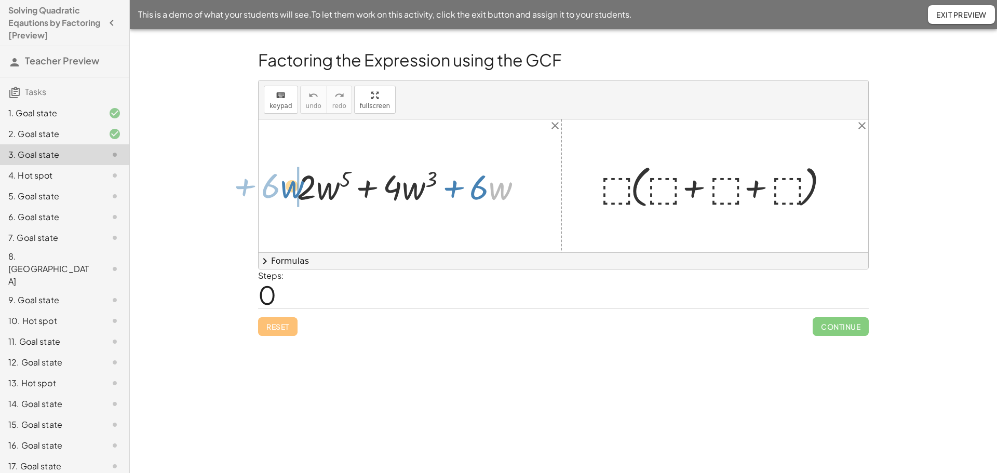
drag, startPoint x: 498, startPoint y: 195, endPoint x: 289, endPoint y: 194, distance: 208.8
click at [289, 194] on div "· w + · 6 + · 2 · w 5 + · 4 · w 3 + · 6 · w" at bounding box center [410, 186] width 257 height 50
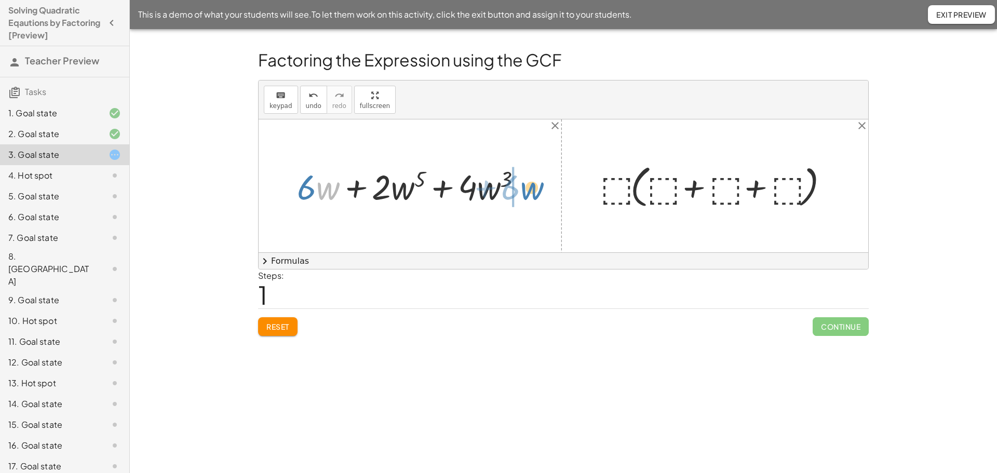
drag, startPoint x: 319, startPoint y: 192, endPoint x: 522, endPoint y: 192, distance: 202.6
click at [522, 192] on div at bounding box center [414, 185] width 244 height 45
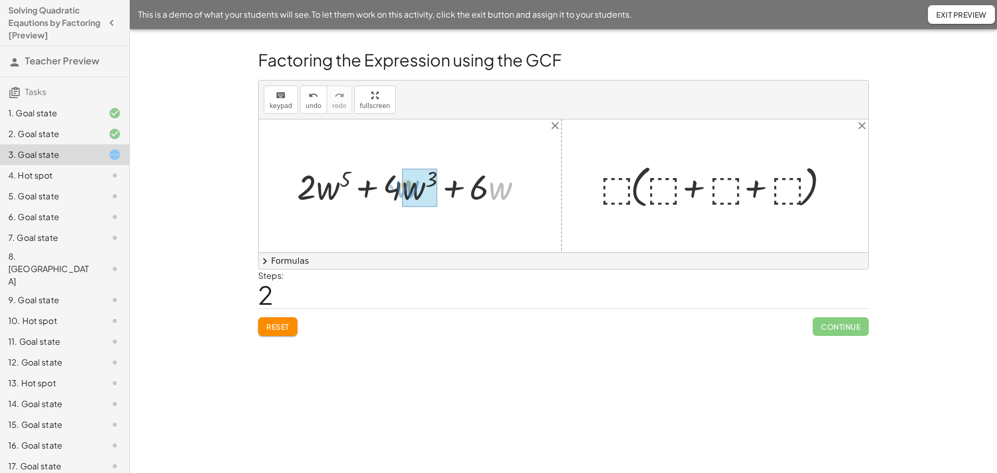
drag, startPoint x: 499, startPoint y: 192, endPoint x: 405, endPoint y: 190, distance: 93.5
click at [311, 102] on span "undo" at bounding box center [314, 105] width 16 height 7
drag, startPoint x: 501, startPoint y: 190, endPoint x: 340, endPoint y: 189, distance: 161.0
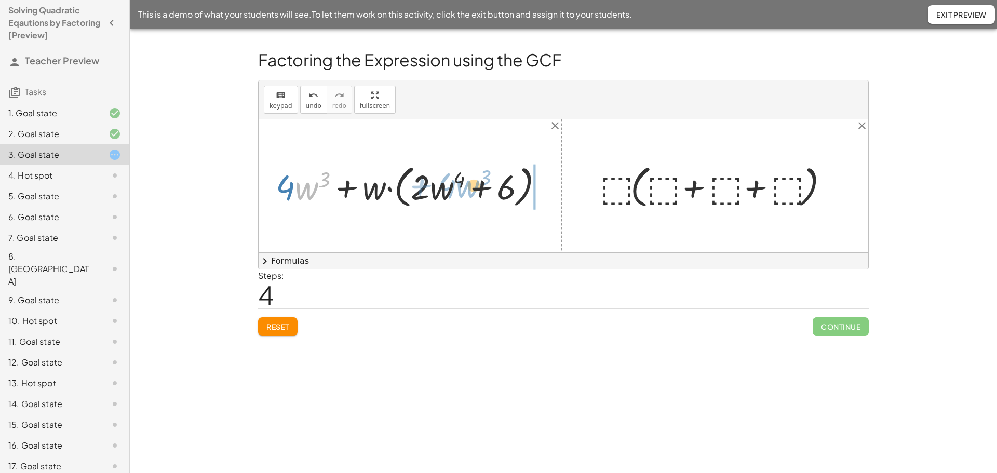
drag, startPoint x: 312, startPoint y: 189, endPoint x: 474, endPoint y: 186, distance: 162.1
click at [474, 186] on div at bounding box center [414, 186] width 287 height 50
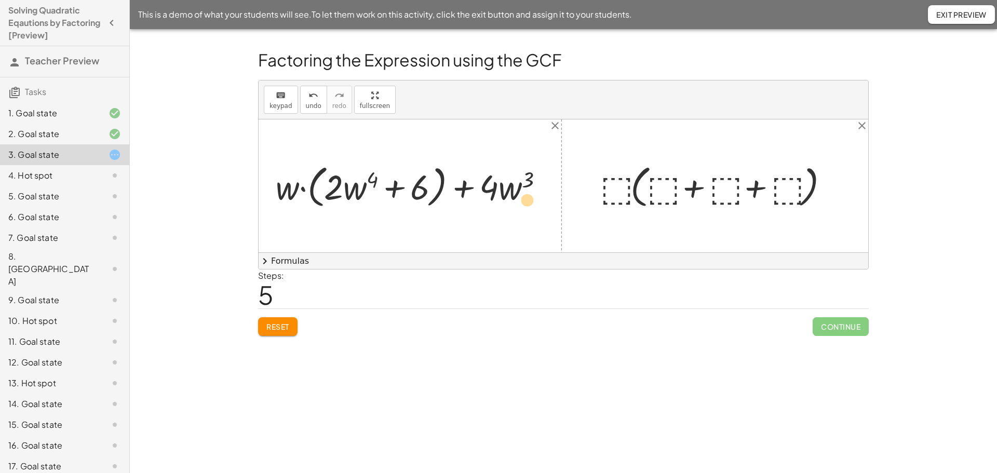
drag, startPoint x: 502, startPoint y: 186, endPoint x: 535, endPoint y: 199, distance: 35.0
click at [535, 199] on div at bounding box center [414, 186] width 287 height 50
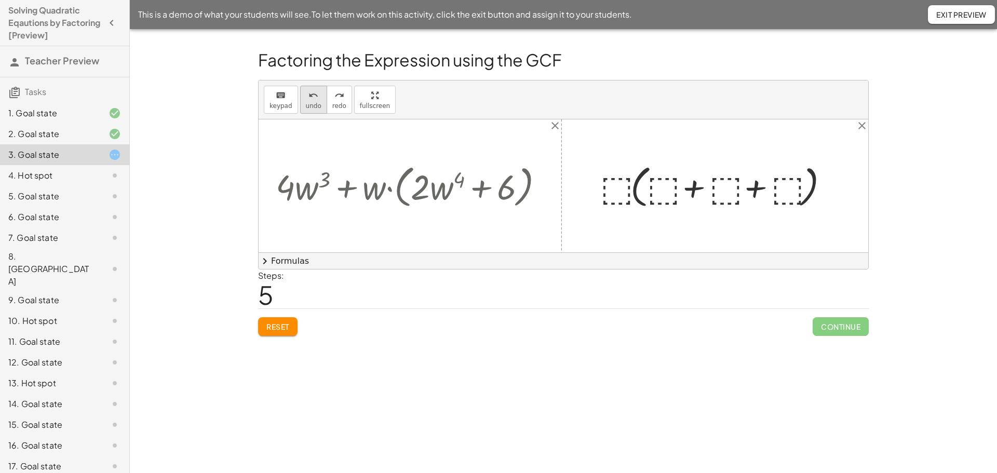
click at [302, 113] on button "undo undo" at bounding box center [313, 100] width 27 height 28
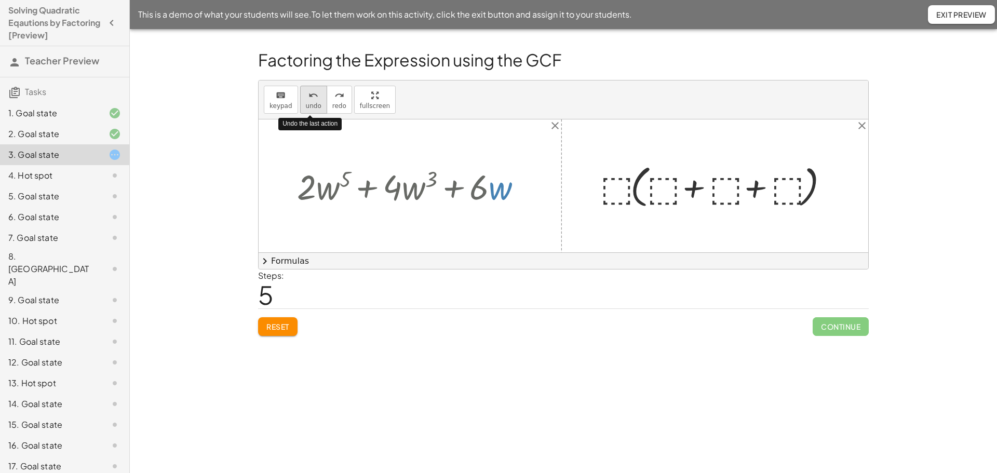
click at [302, 113] on button "undo undo" at bounding box center [313, 100] width 27 height 28
click at [289, 329] on span "Reset" at bounding box center [277, 326] width 23 height 9
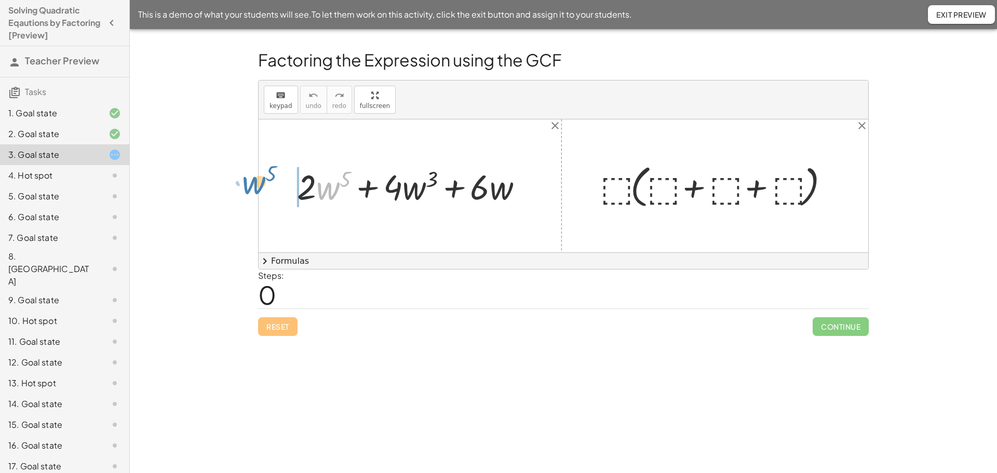
drag, startPoint x: 329, startPoint y: 191, endPoint x: 255, endPoint y: 185, distance: 75.0
click at [274, 328] on span "Reset" at bounding box center [277, 326] width 23 height 9
drag, startPoint x: 301, startPoint y: 189, endPoint x: 393, endPoint y: 242, distance: 106.8
click at [393, 242] on div "· 2 + · w 5 + · 2 · w 5 + · 4 · w 3 + · 6 · w · ⬚ · ( + ⬚ + ⬚ + ⬚ )" at bounding box center [564, 185] width 610 height 133
drag, startPoint x: 309, startPoint y: 191, endPoint x: 255, endPoint y: 175, distance: 56.2
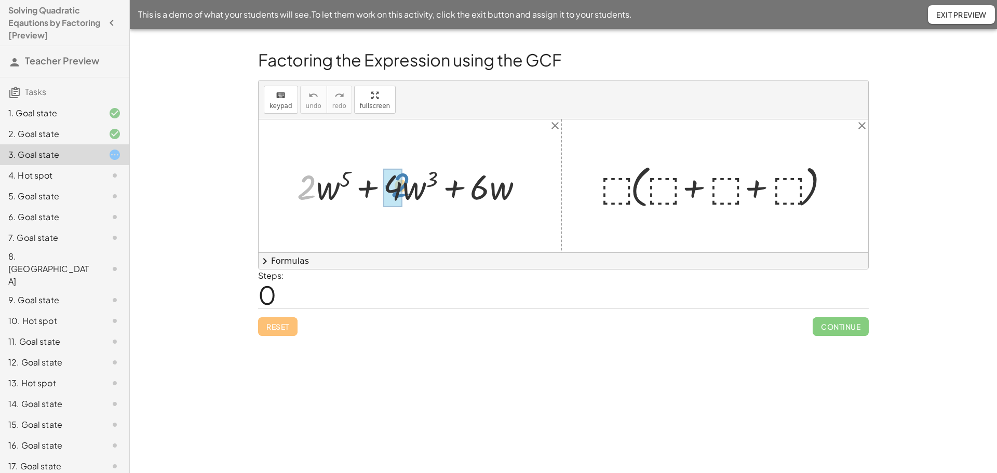
drag, startPoint x: 326, startPoint y: 192, endPoint x: 396, endPoint y: 190, distance: 70.2
drag, startPoint x: 330, startPoint y: 190, endPoint x: 344, endPoint y: 189, distance: 14.6
click at [344, 189] on div at bounding box center [414, 186] width 245 height 46
drag, startPoint x: 499, startPoint y: 186, endPoint x: 416, endPoint y: 188, distance: 83.1
drag, startPoint x: 499, startPoint y: 193, endPoint x: 417, endPoint y: 243, distance: 95.8
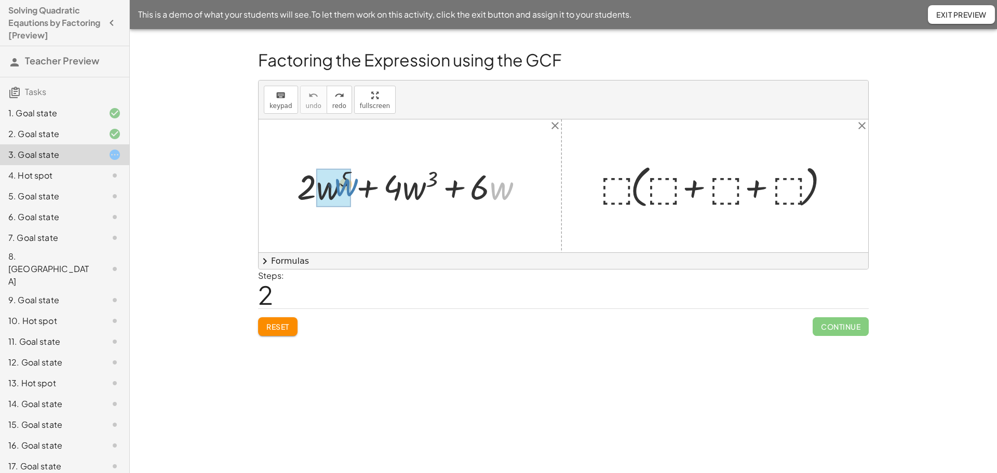
drag, startPoint x: 497, startPoint y: 195, endPoint x: 342, endPoint y: 191, distance: 155.4
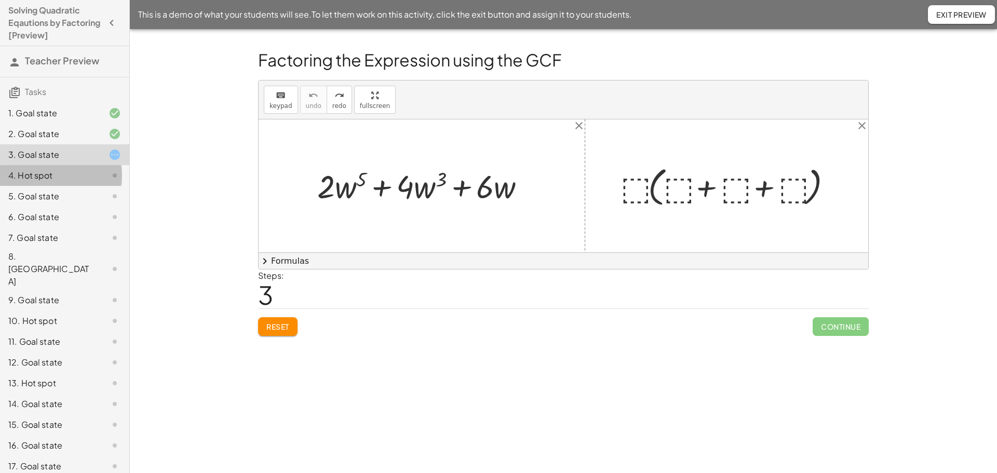
click at [46, 176] on div "4. Hot spot" at bounding box center [50, 175] width 84 height 12
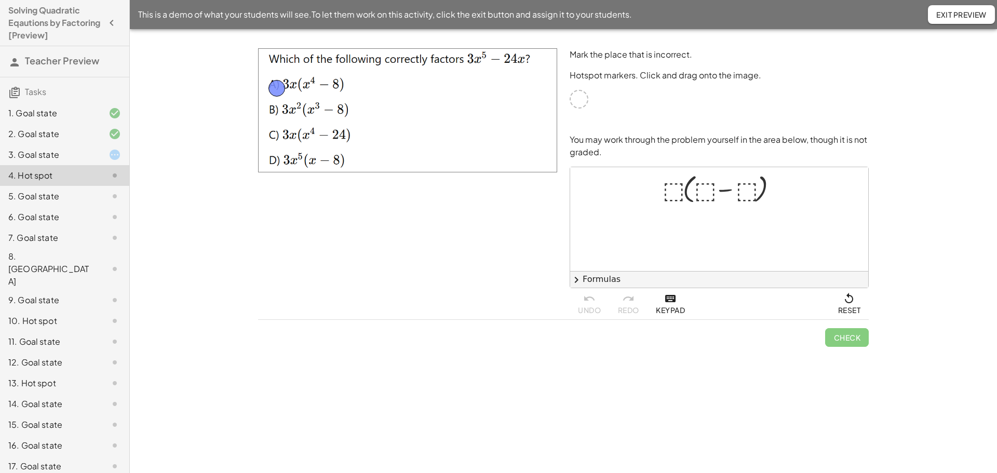
drag, startPoint x: 574, startPoint y: 100, endPoint x: 271, endPoint y: 89, distance: 302.5
click at [855, 337] on span "Check" at bounding box center [847, 337] width 27 height 9
drag, startPoint x: 686, startPoint y: 193, endPoint x: 670, endPoint y: 210, distance: 23.5
click at [670, 210] on div "· ( + ⬚ − ⬚ ) · ⬚ · ( + ⬚ − ⬚ )" at bounding box center [719, 219] width 298 height 104
drag, startPoint x: 691, startPoint y: 190, endPoint x: 659, endPoint y: 190, distance: 32.7
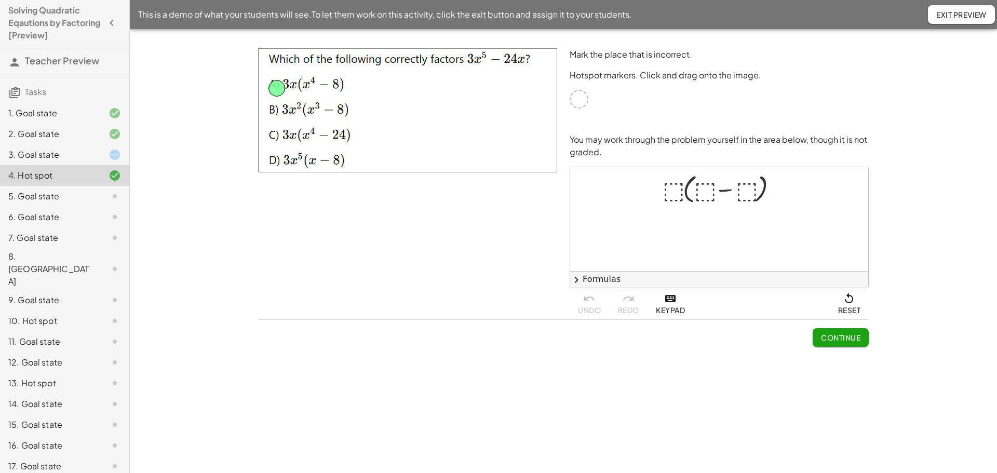
drag, startPoint x: 323, startPoint y: 74, endPoint x: 406, endPoint y: 108, distance: 89.2
click at [406, 108] on img at bounding box center [407, 110] width 299 height 124
click at [589, 282] on button "chevron_right Formulas" at bounding box center [719, 279] width 298 height 17
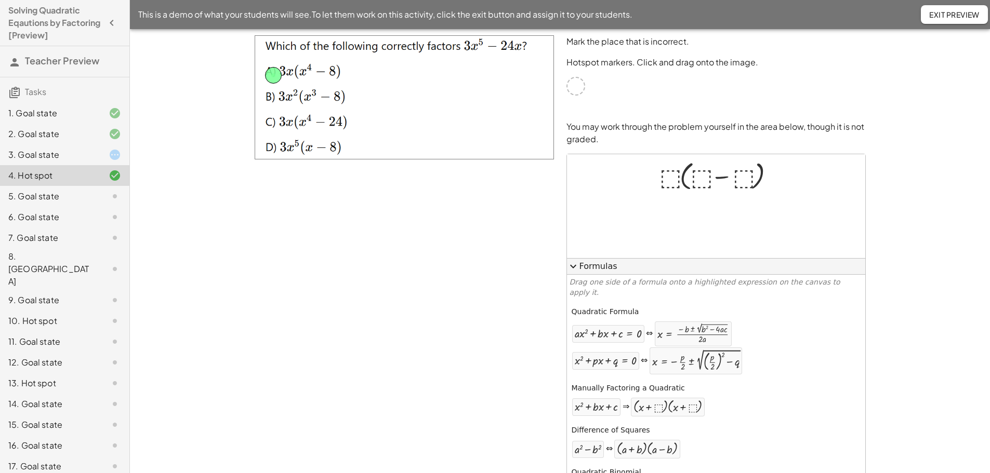
click at [579, 266] on button "expand_more Formulas" at bounding box center [716, 266] width 298 height 17
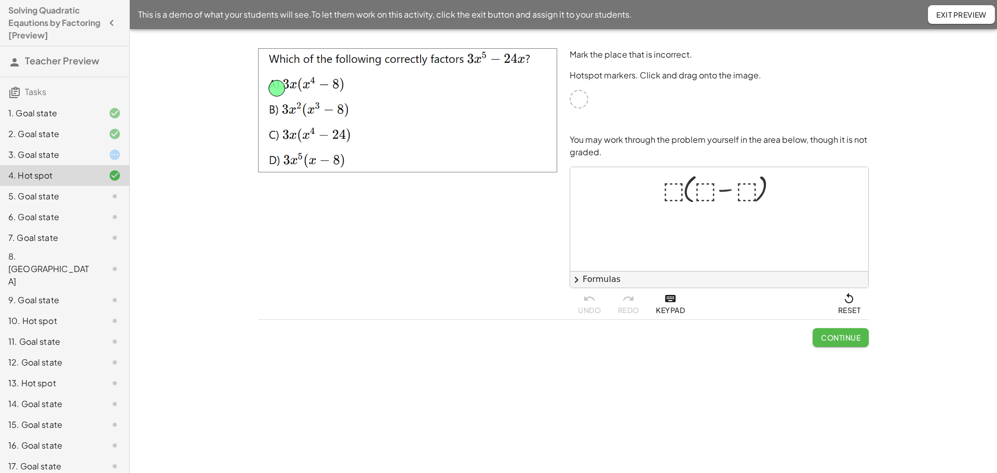
click at [832, 330] on button "Continue" at bounding box center [841, 337] width 56 height 19
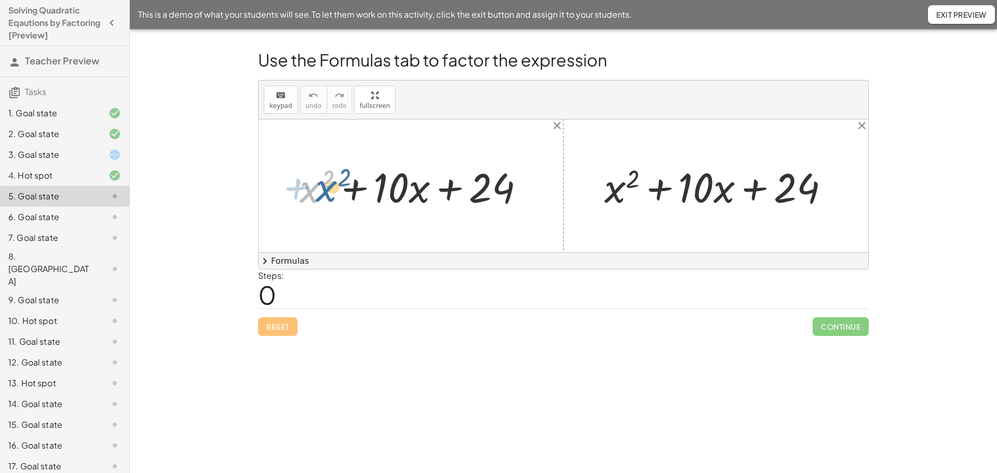
drag, startPoint x: 300, startPoint y: 190, endPoint x: 315, endPoint y: 189, distance: 15.6
click at [315, 189] on div at bounding box center [417, 186] width 244 height 54
drag, startPoint x: 399, startPoint y: 192, endPoint x: 405, endPoint y: 196, distance: 6.7
click at [405, 196] on div at bounding box center [417, 186] width 244 height 54
click at [398, 258] on button "chevron_right Formulas" at bounding box center [564, 260] width 610 height 17
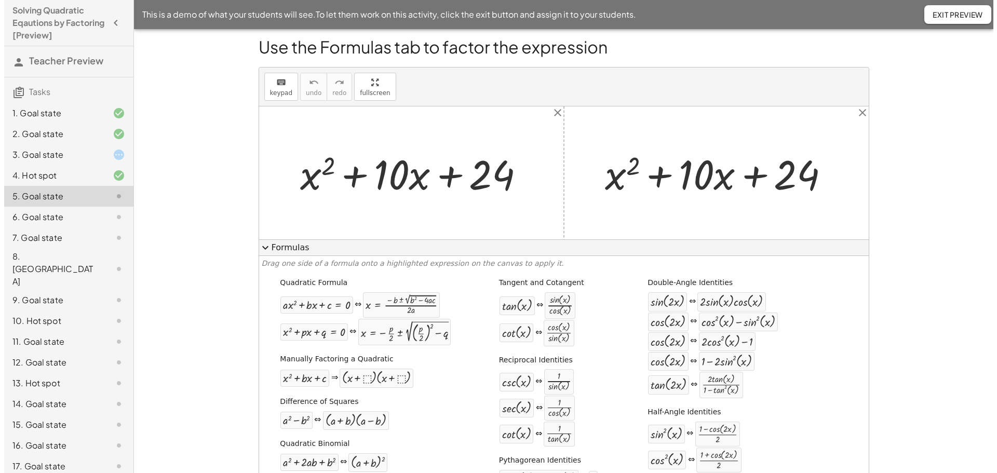
scroll to position [52, 0]
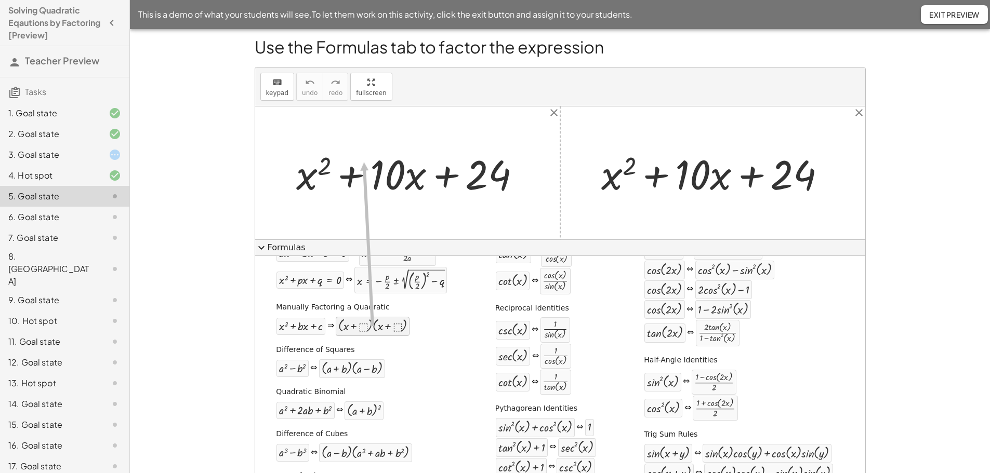
drag, startPoint x: 349, startPoint y: 325, endPoint x: 367, endPoint y: 169, distance: 156.4
drag, startPoint x: 374, startPoint y: 185, endPoint x: 391, endPoint y: 163, distance: 27.8
click at [391, 163] on div at bounding box center [413, 173] width 244 height 54
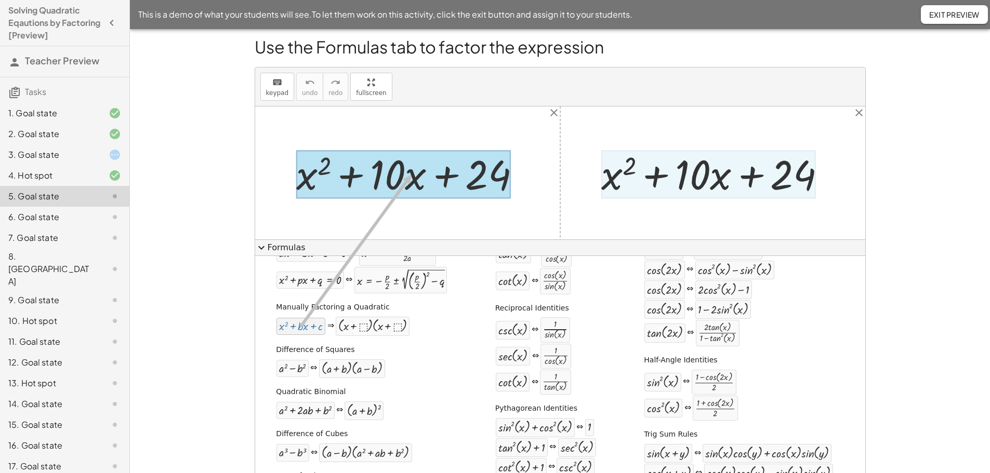
drag, startPoint x: 317, startPoint y: 325, endPoint x: 409, endPoint y: 175, distance: 175.6
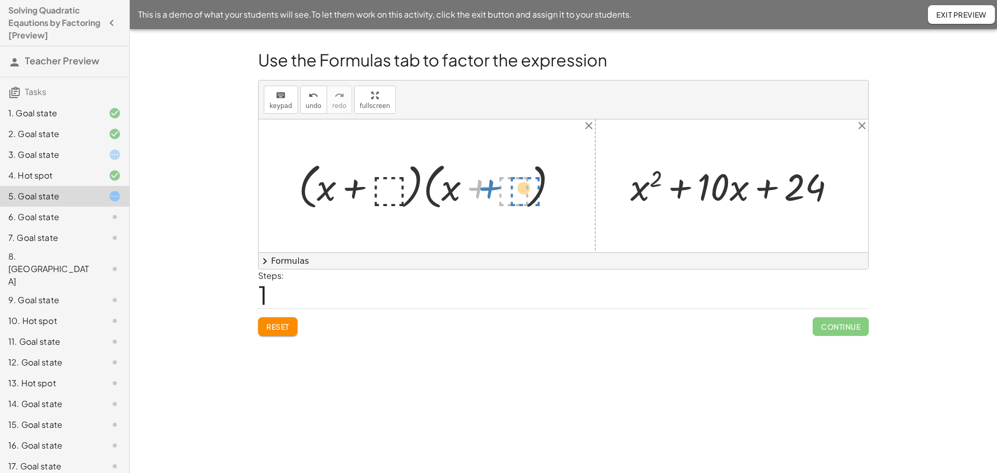
drag, startPoint x: 511, startPoint y: 190, endPoint x: 522, endPoint y: 190, distance: 11.4
click at [522, 190] on div at bounding box center [432, 185] width 277 height 55
drag, startPoint x: 725, startPoint y: 188, endPoint x: 723, endPoint y: 193, distance: 5.4
click at [723, 193] on div at bounding box center [737, 186] width 224 height 49
click at [620, 261] on button "chevron_right Formulas" at bounding box center [564, 260] width 610 height 17
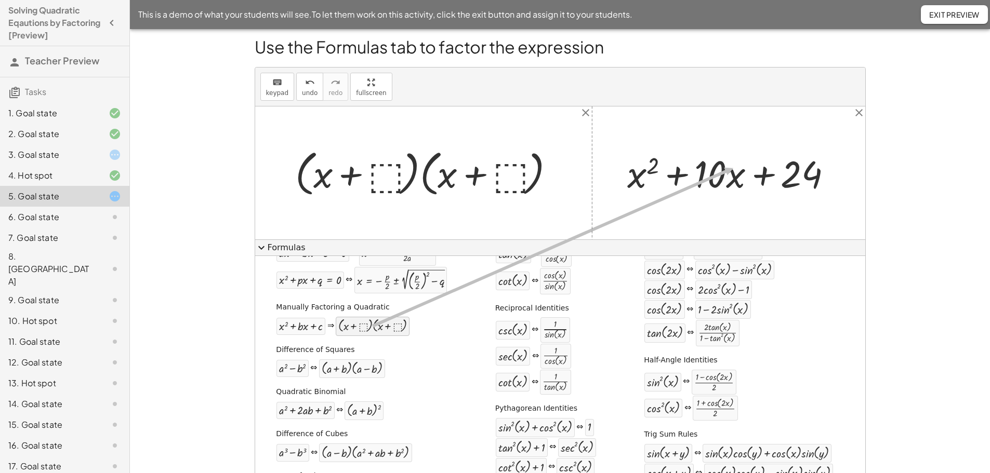
drag, startPoint x: 356, startPoint y: 322, endPoint x: 732, endPoint y: 168, distance: 406.5
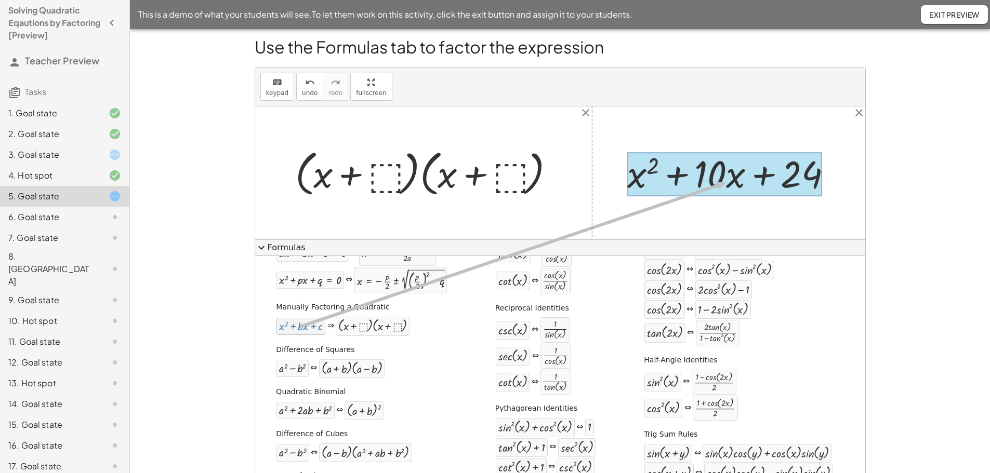
drag, startPoint x: 304, startPoint y: 330, endPoint x: 724, endPoint y: 183, distance: 444.9
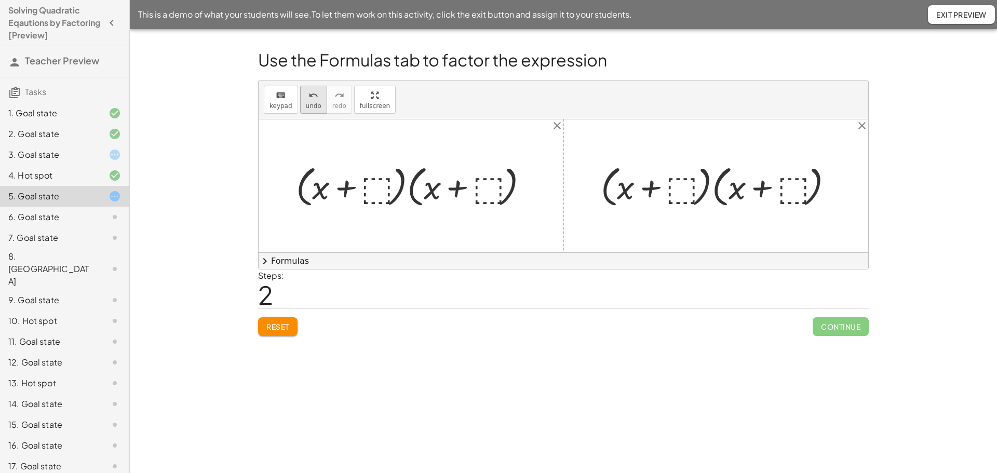
click at [314, 98] on icon "undo" at bounding box center [314, 95] width 10 height 12
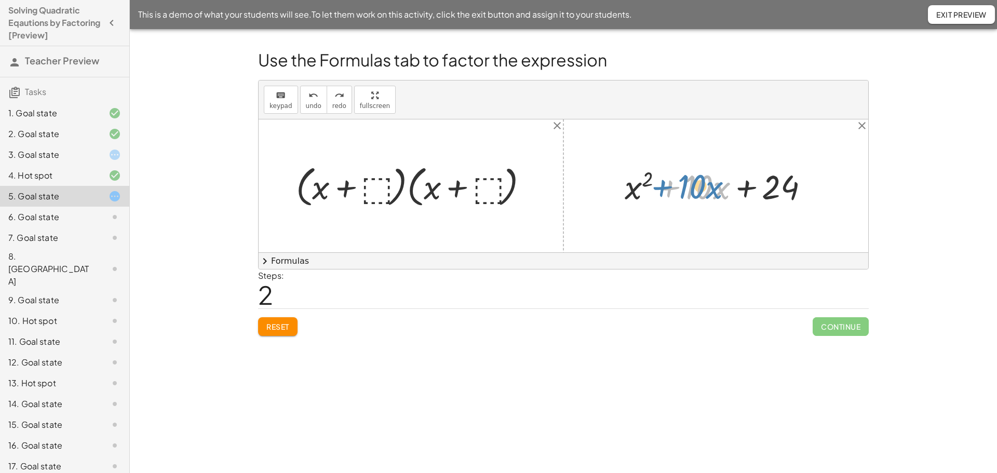
click at [662, 189] on div at bounding box center [721, 186] width 203 height 44
drag, startPoint x: 704, startPoint y: 192, endPoint x: 378, endPoint y: 185, distance: 326.3
drag, startPoint x: 704, startPoint y: 189, endPoint x: 491, endPoint y: 194, distance: 213.1
click at [309, 104] on span "undo" at bounding box center [314, 105] width 16 height 7
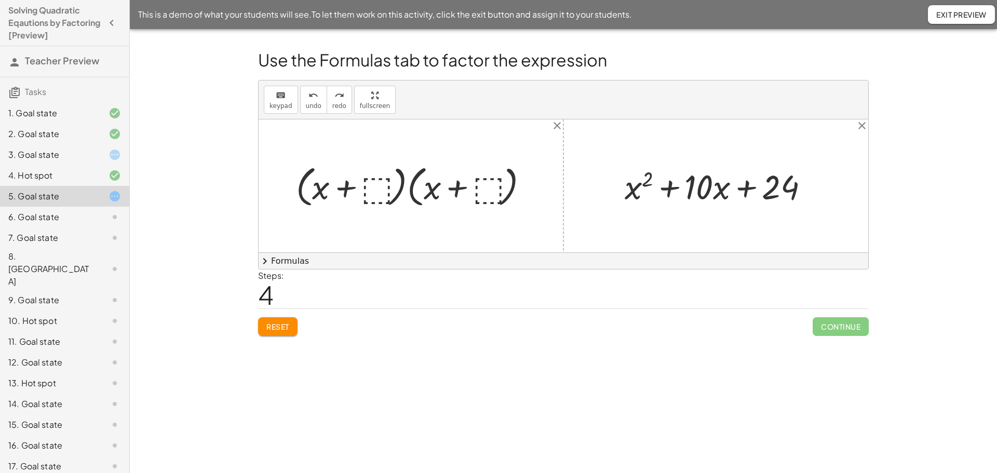
click at [382, 188] on div at bounding box center [416, 185] width 251 height 49
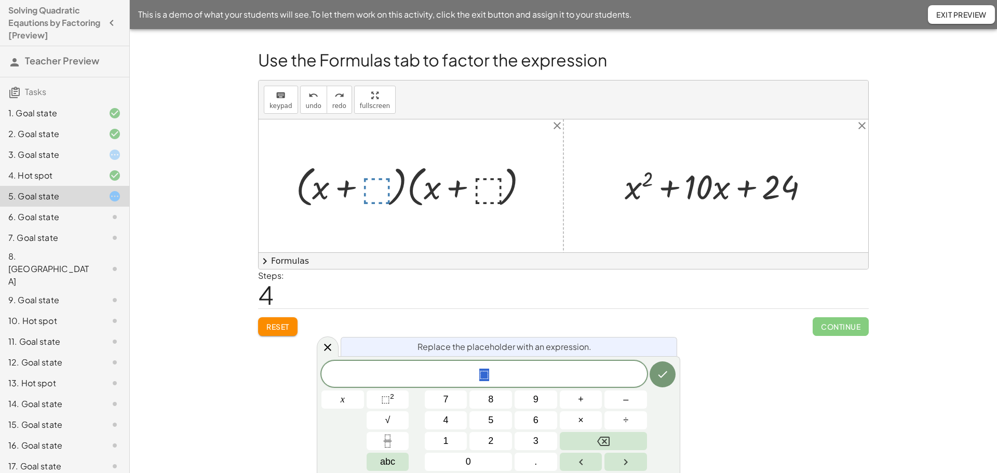
click at [381, 186] on div at bounding box center [416, 185] width 251 height 49
click at [486, 188] on div at bounding box center [416, 185] width 251 height 49
click at [665, 381] on button "Done" at bounding box center [663, 375] width 26 height 26
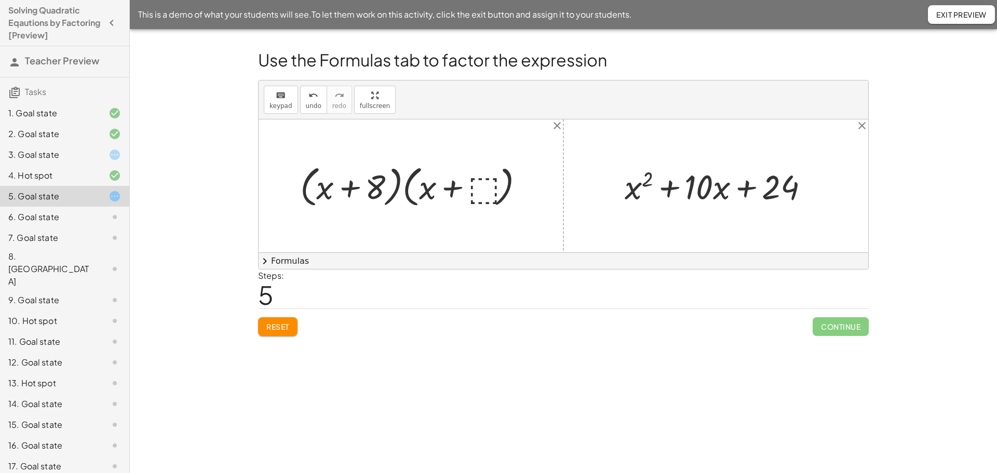
click at [374, 183] on div at bounding box center [416, 185] width 242 height 49
click at [311, 106] on span "undo" at bounding box center [314, 105] width 16 height 7
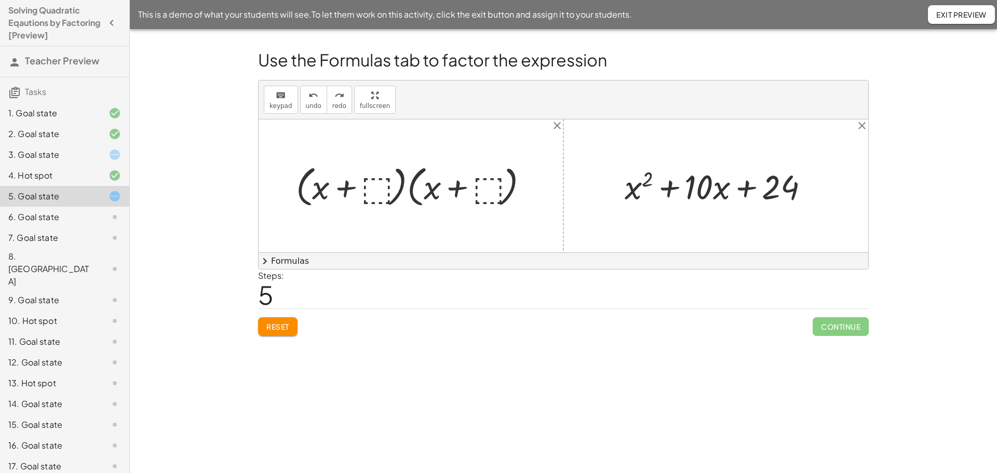
click at [369, 181] on div at bounding box center [416, 185] width 251 height 49
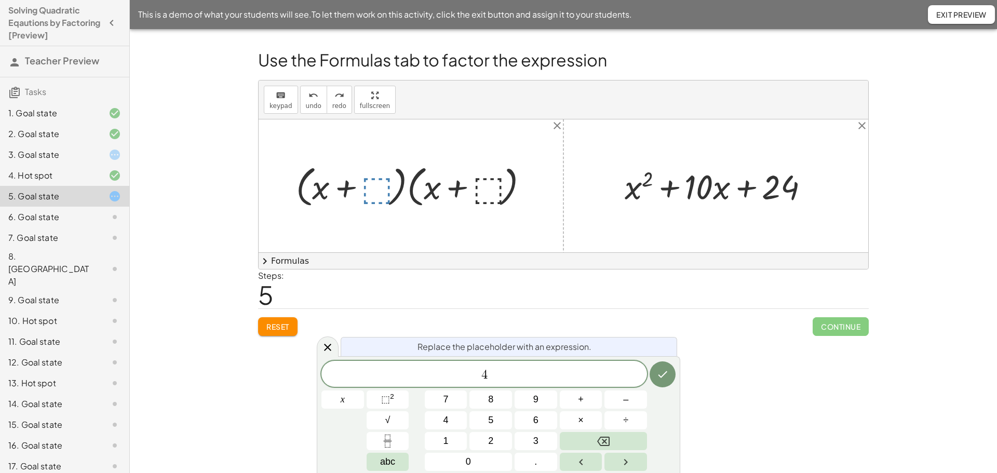
click at [489, 189] on div at bounding box center [416, 185] width 251 height 49
click at [657, 383] on button "Done" at bounding box center [663, 375] width 26 height 26
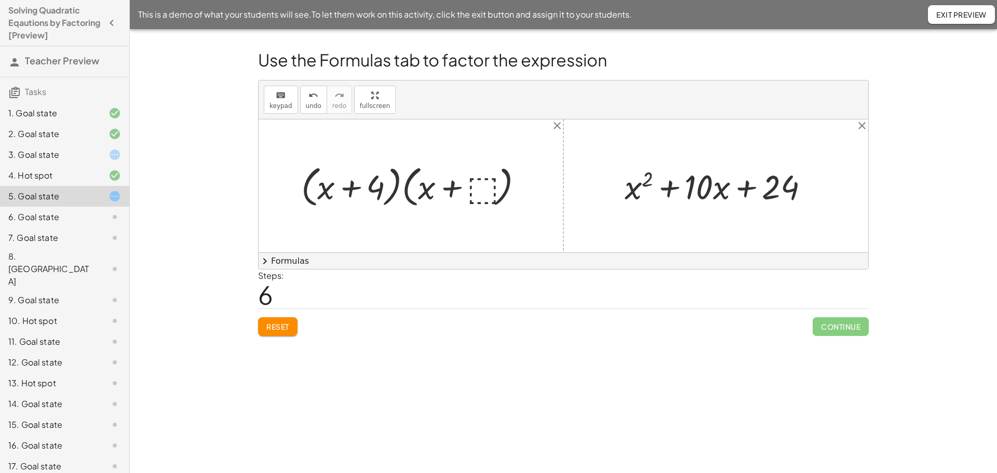
click at [489, 189] on div at bounding box center [416, 185] width 241 height 49
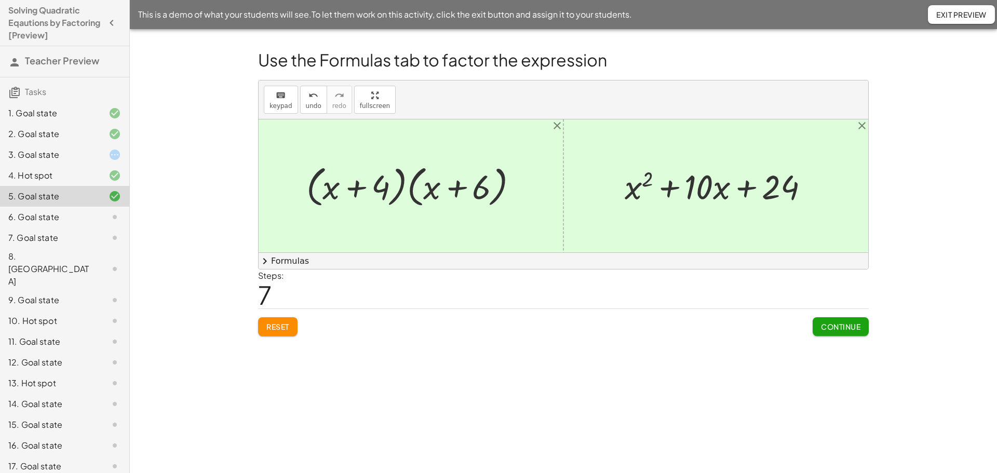
click at [855, 329] on span "Continue" at bounding box center [840, 326] width 39 height 9
